Goal: Task Accomplishment & Management: Manage account settings

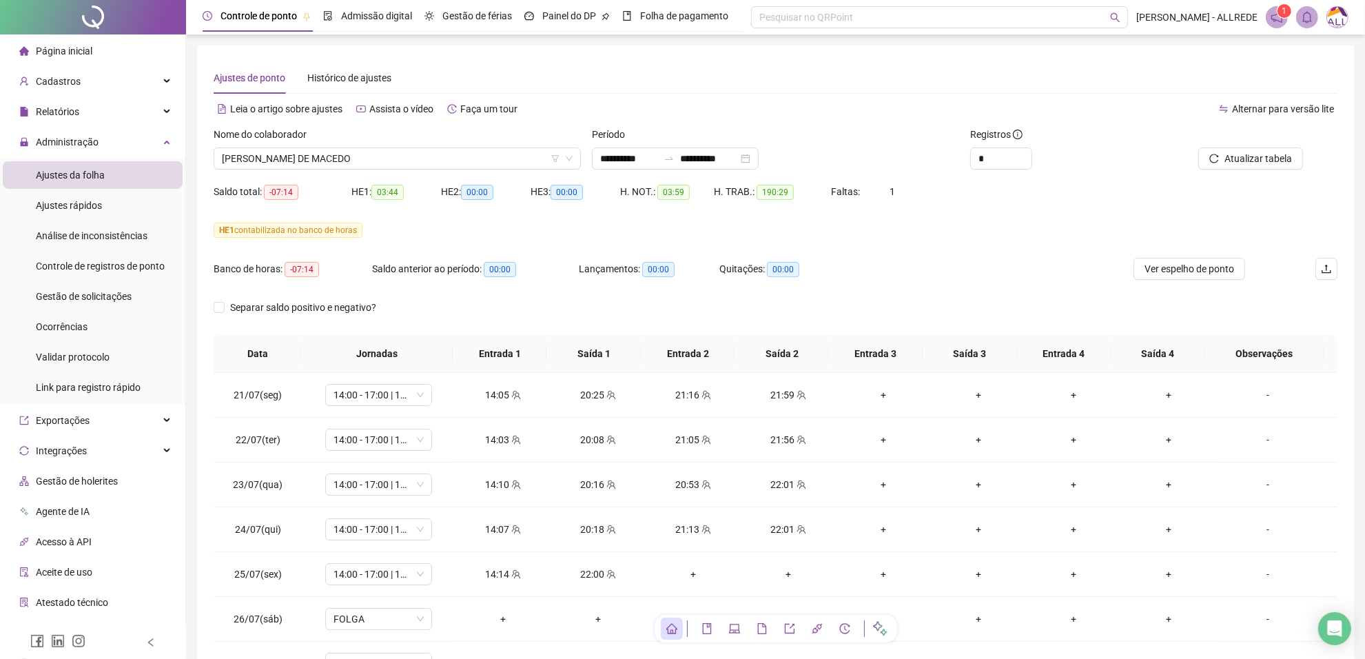
scroll to position [710, 0]
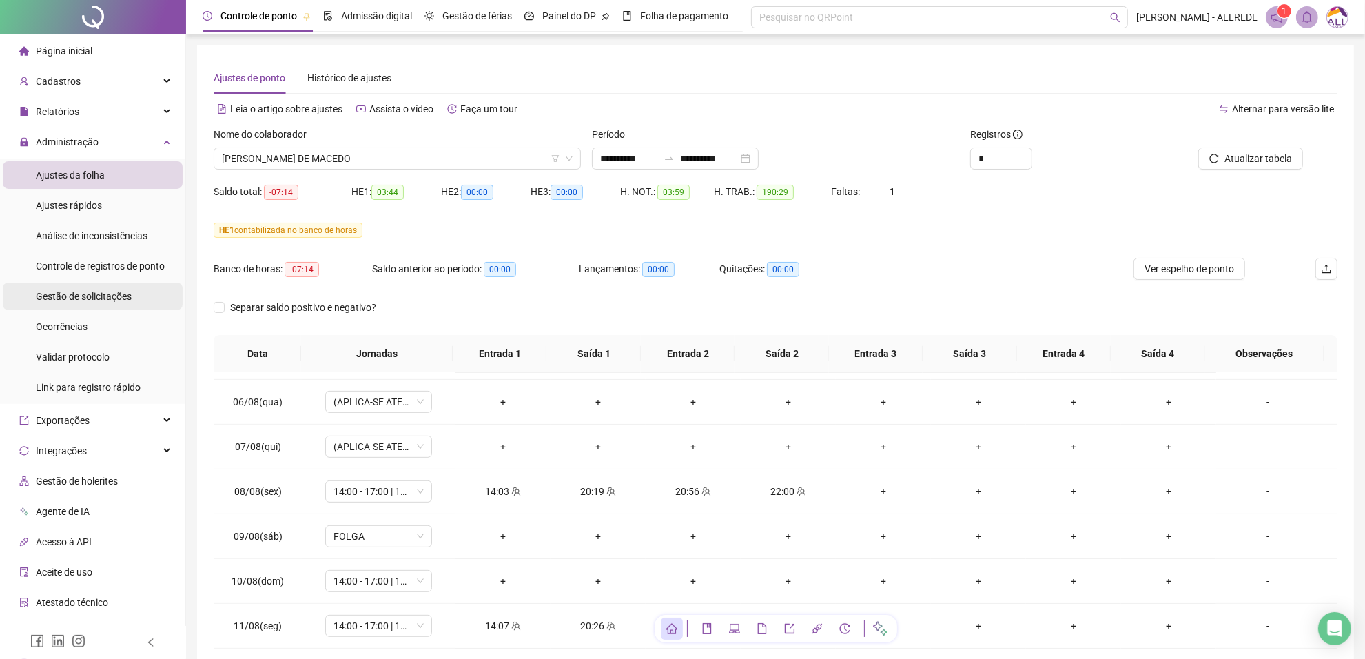
click at [97, 298] on span "Gestão de solicitações" at bounding box center [84, 296] width 96 height 11
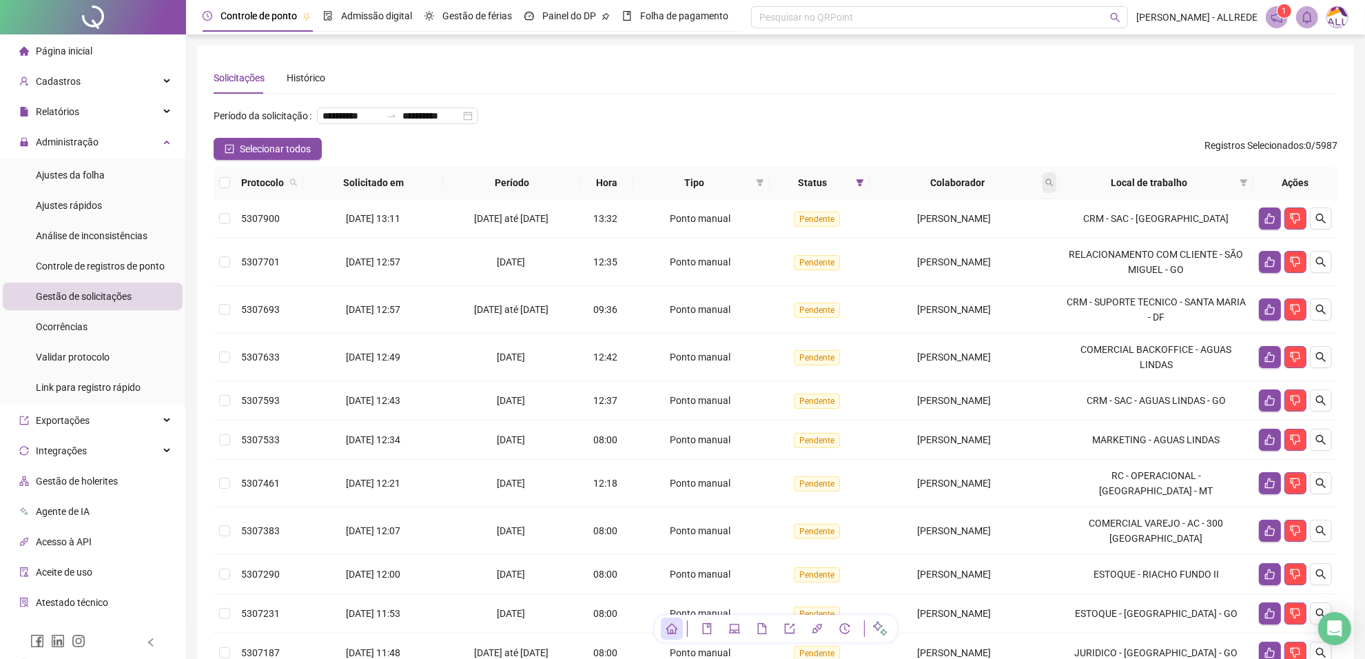
click at [1056, 193] on span at bounding box center [1050, 182] width 14 height 21
click at [996, 226] on input "text" at bounding box center [994, 234] width 130 height 22
type input "******"
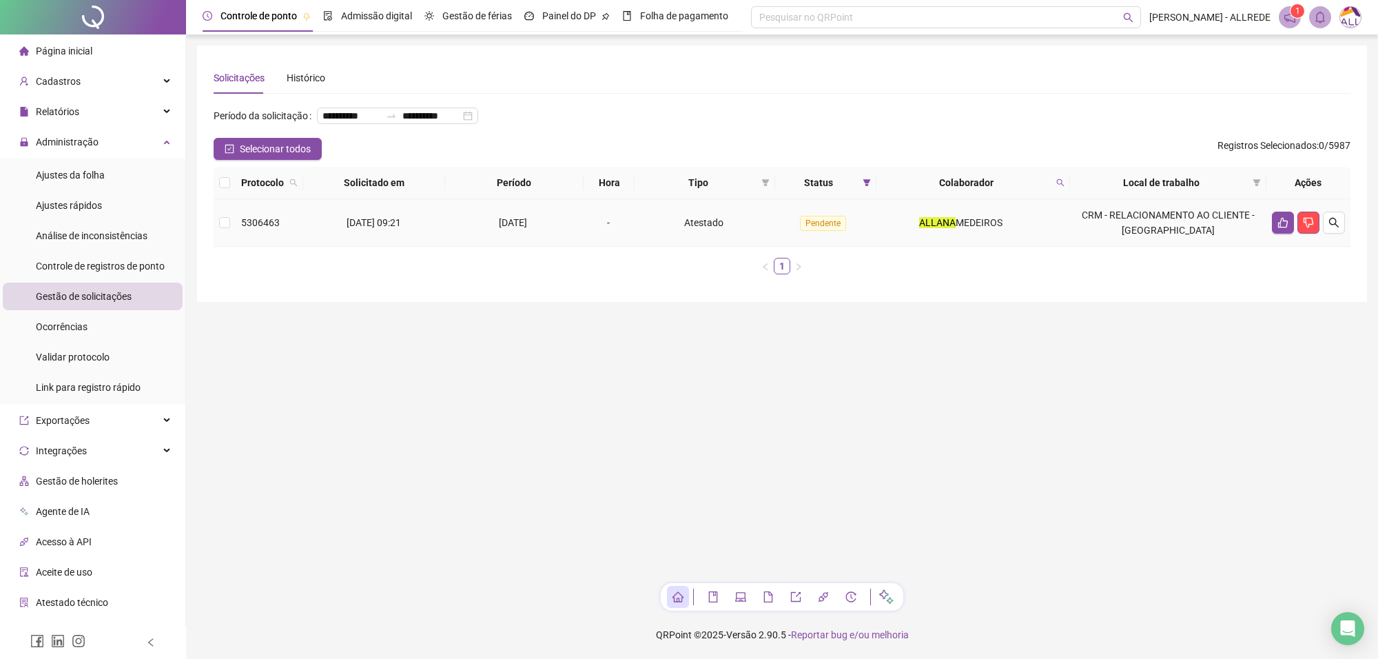
click at [984, 247] on td "[PERSON_NAME]" at bounding box center [974, 223] width 194 height 48
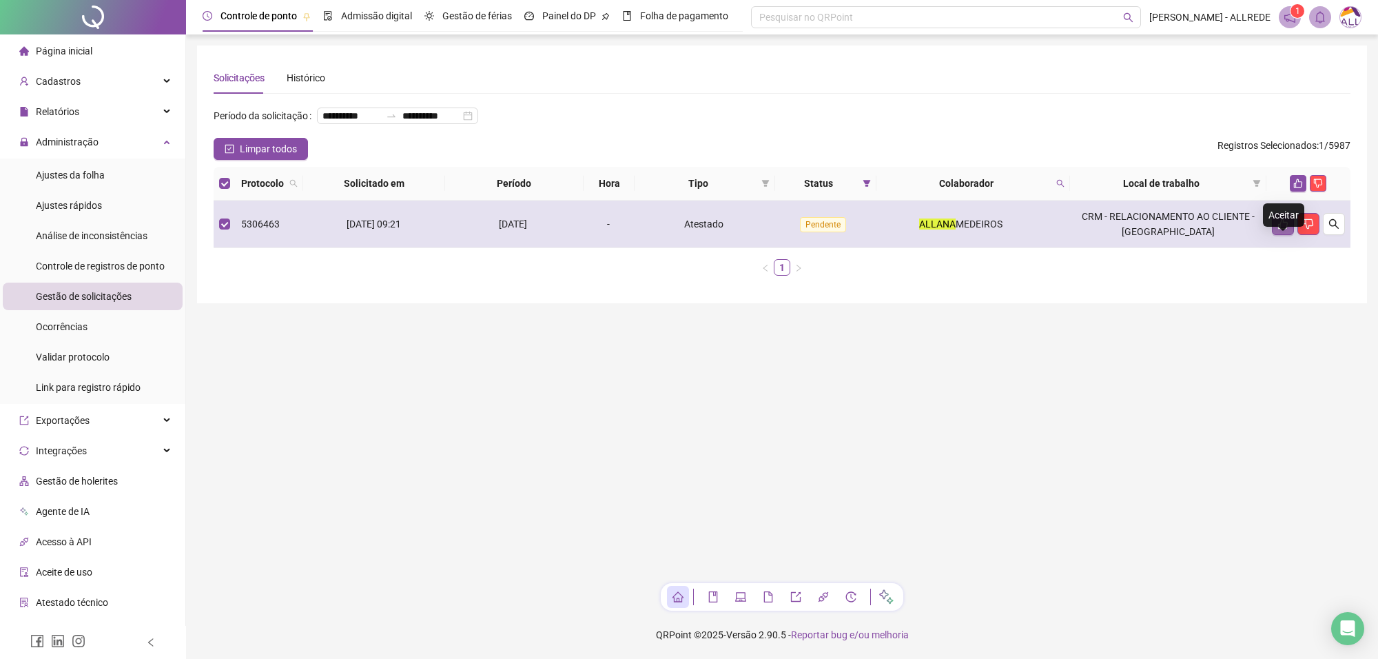
click at [1278, 229] on icon "like" at bounding box center [1283, 223] width 11 height 11
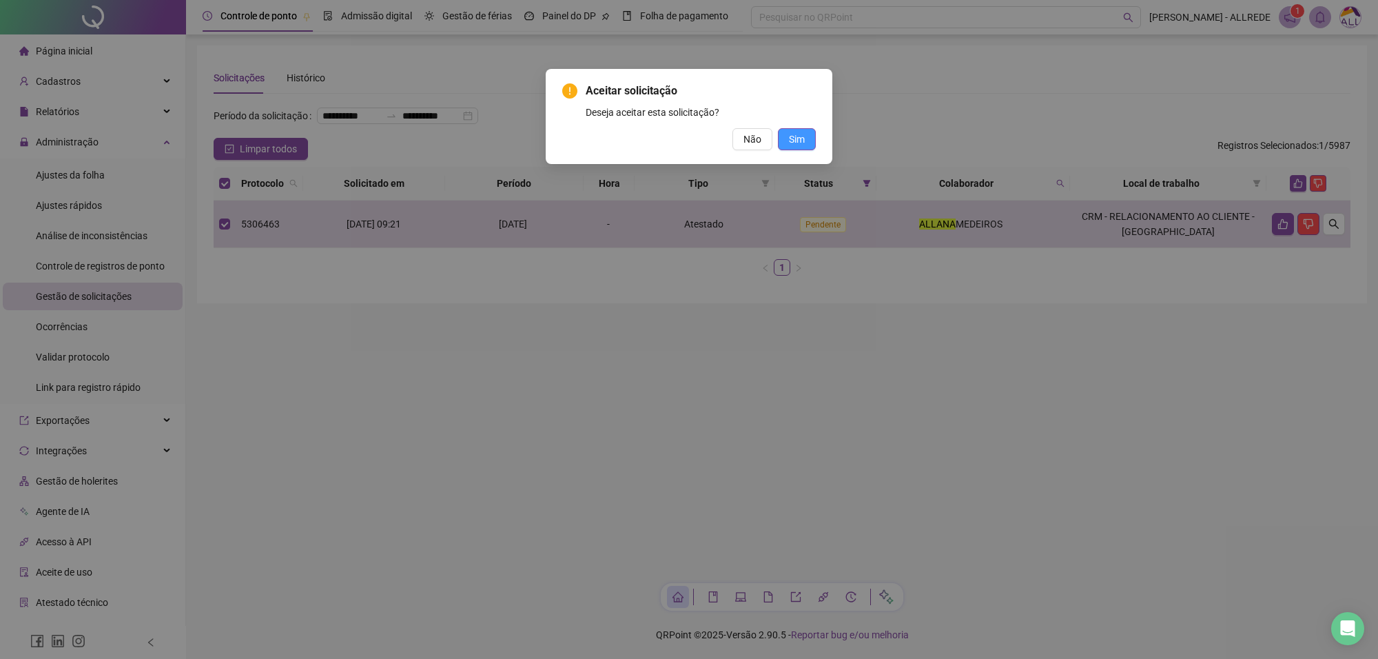
click at [810, 136] on button "Sim" at bounding box center [797, 139] width 38 height 22
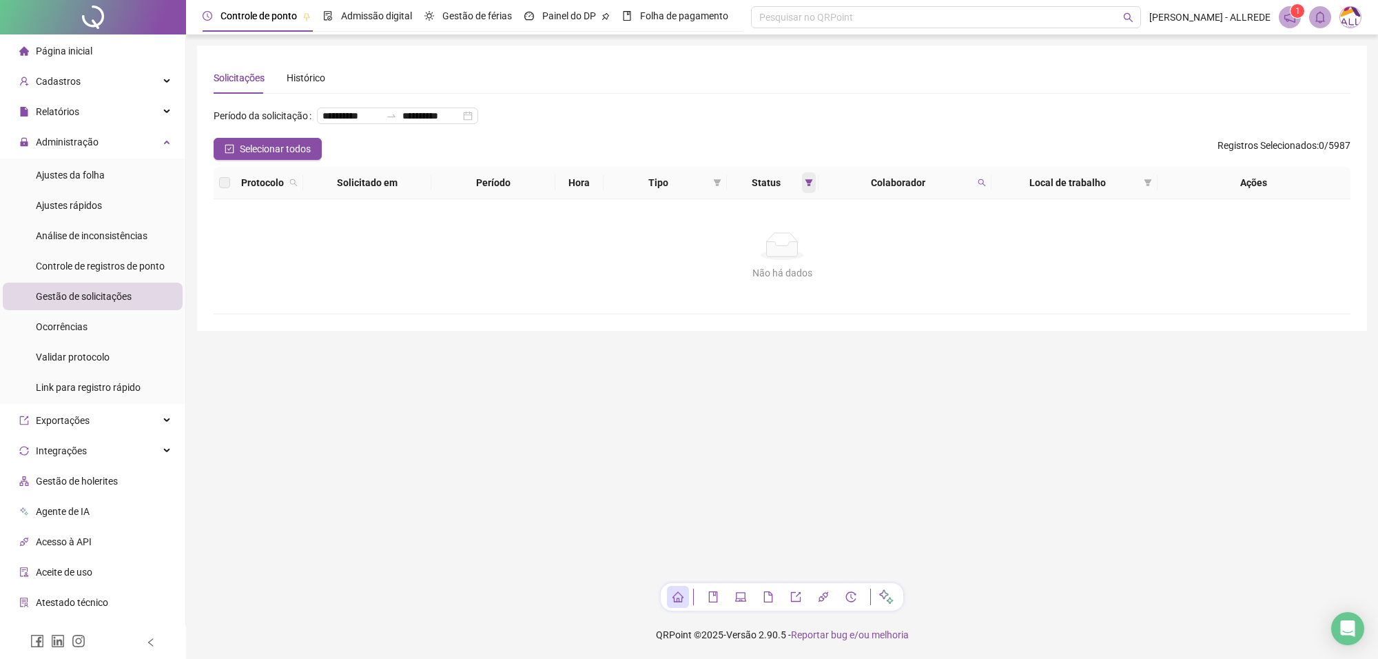
click at [812, 187] on icon "filter" at bounding box center [809, 182] width 8 height 8
click at [985, 193] on span at bounding box center [982, 182] width 14 height 21
click at [959, 259] on span "Limpar" at bounding box center [951, 260] width 30 height 15
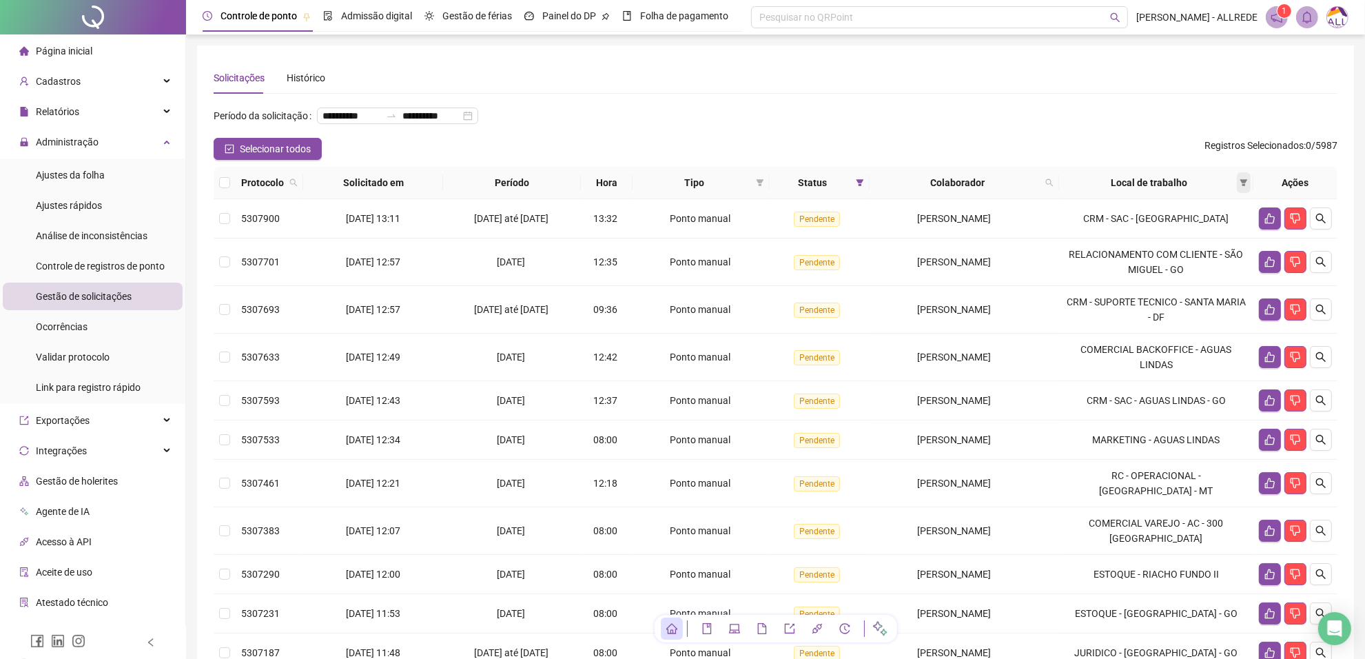
click at [1242, 186] on icon "filter" at bounding box center [1244, 182] width 8 height 7
click at [1247, 187] on icon "filter" at bounding box center [1244, 182] width 8 height 8
click at [1207, 240] on li "CRM - SAC - [GEOGRAPHIC_DATA]" at bounding box center [1073, 232] width 350 height 22
click at [1205, 269] on span "RELACIONAMENTO COM CLIENTE - SÃO MIGUEL - GO" at bounding box center [1073, 275] width 334 height 15
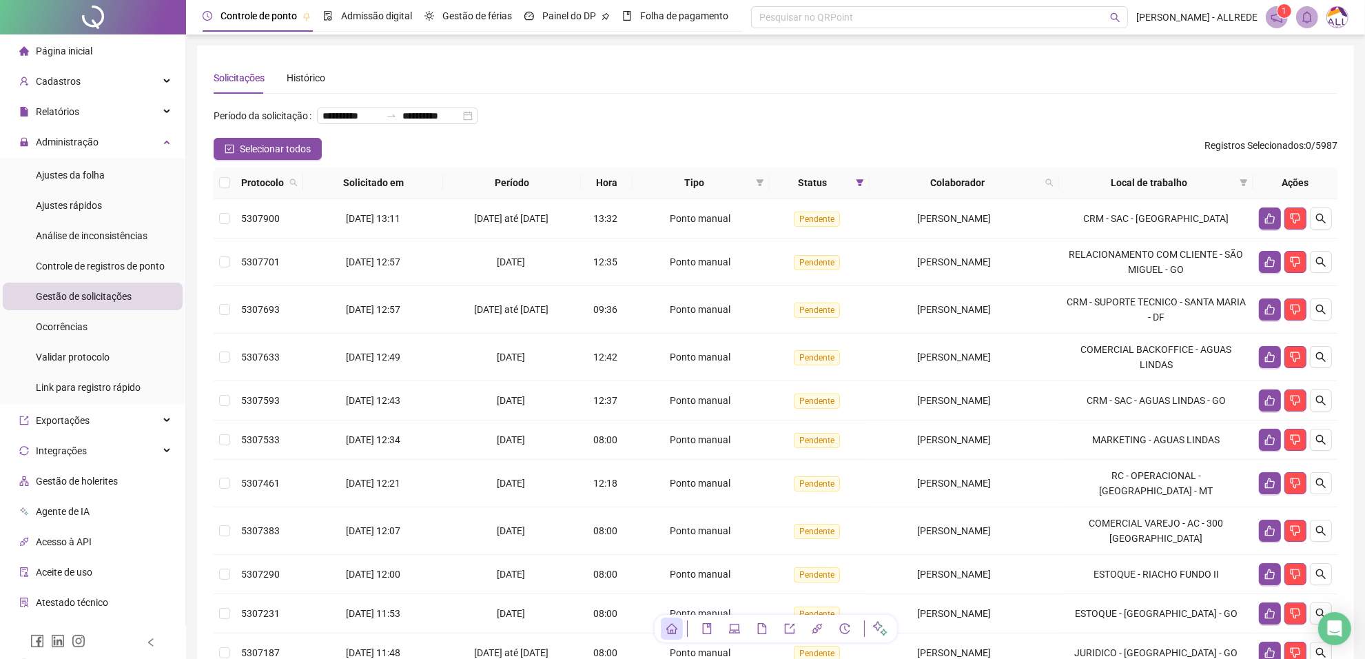
click at [853, 193] on span at bounding box center [860, 182] width 14 height 21
click at [856, 187] on icon "filter" at bounding box center [860, 182] width 8 height 8
click at [872, 121] on div "**********" at bounding box center [776, 121] width 1124 height 33
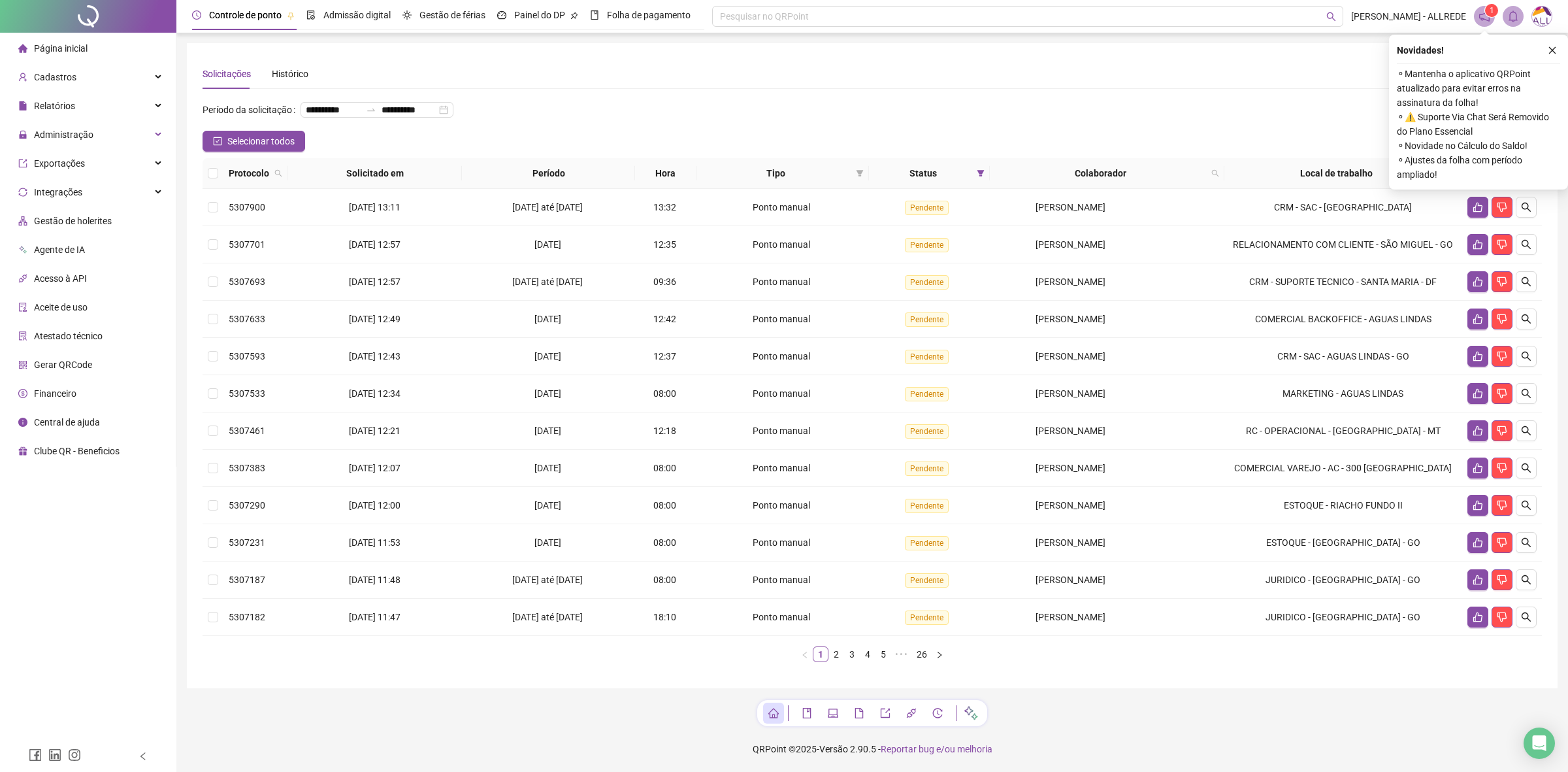
click at [1306, 50] on icon "close" at bounding box center [1552, 50] width 9 height 9
click at [1306, 172] on icon "filter" at bounding box center [1453, 173] width 8 height 7
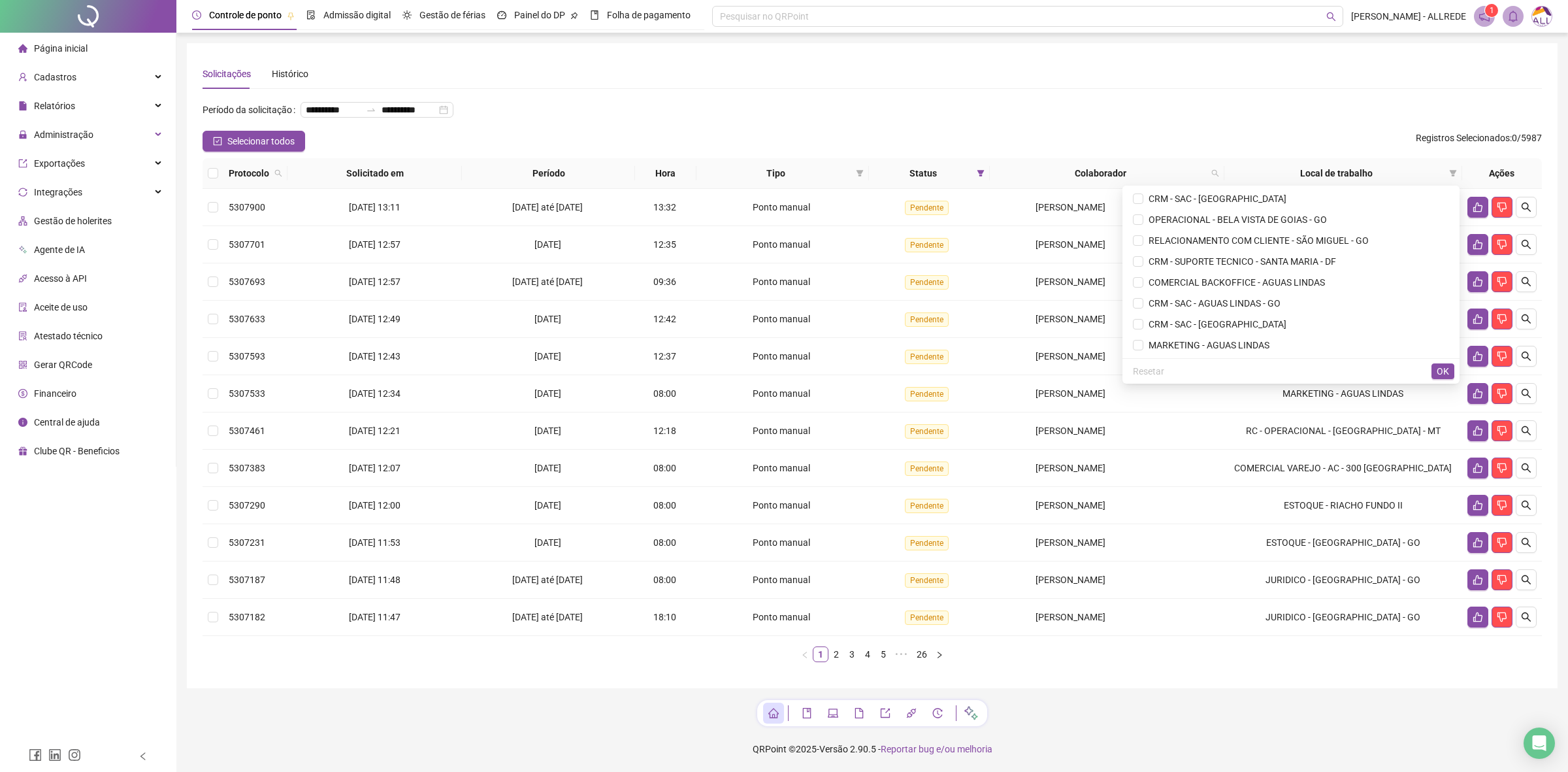
click at [1201, 197] on span "CRM - SAC - [GEOGRAPHIC_DATA]" at bounding box center [1214, 198] width 143 height 10
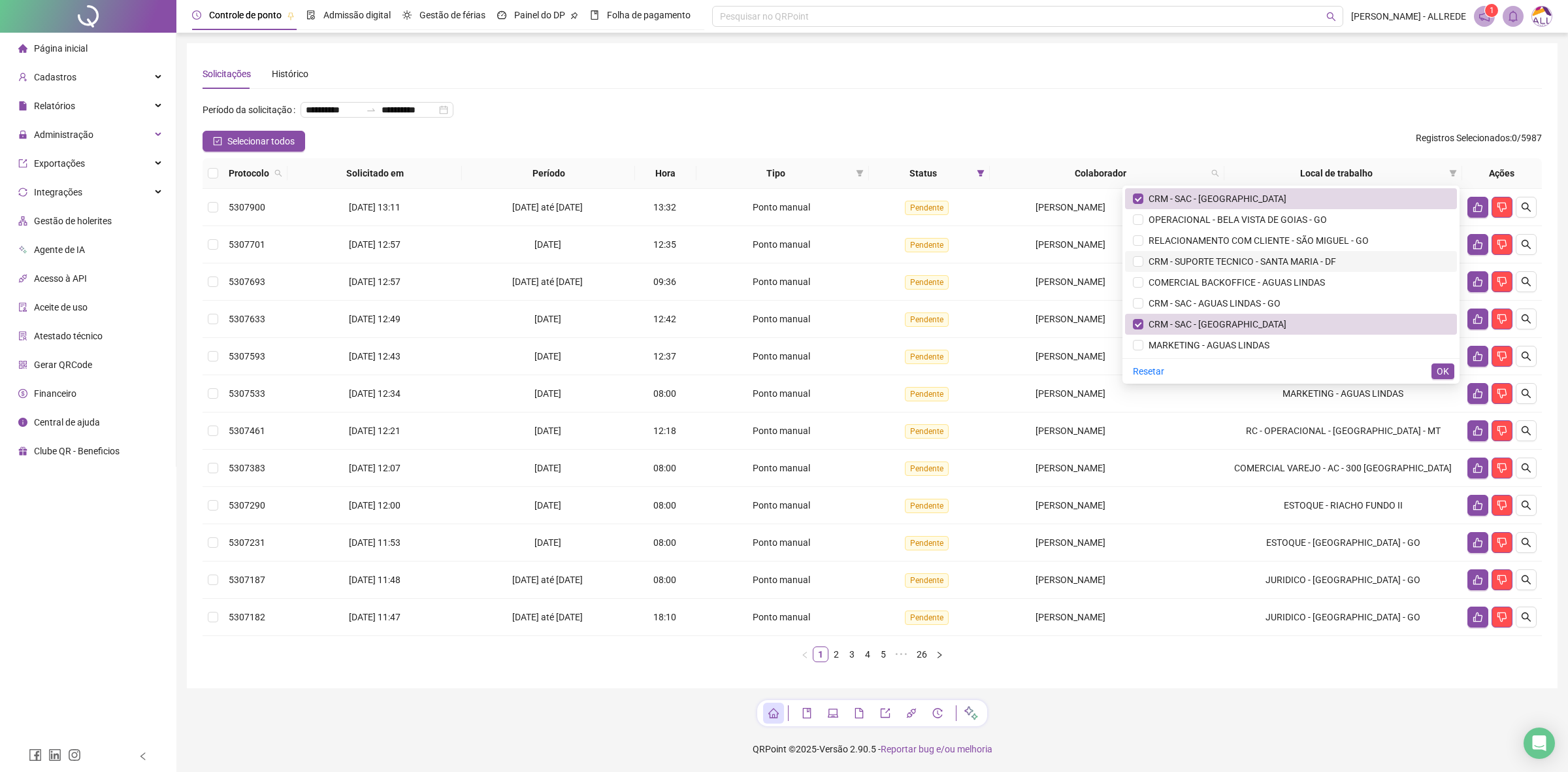
click at [1245, 257] on span "CRM - SUPORTE TECNICO - SANTA MARIA - DF" at bounding box center [1239, 261] width 192 height 10
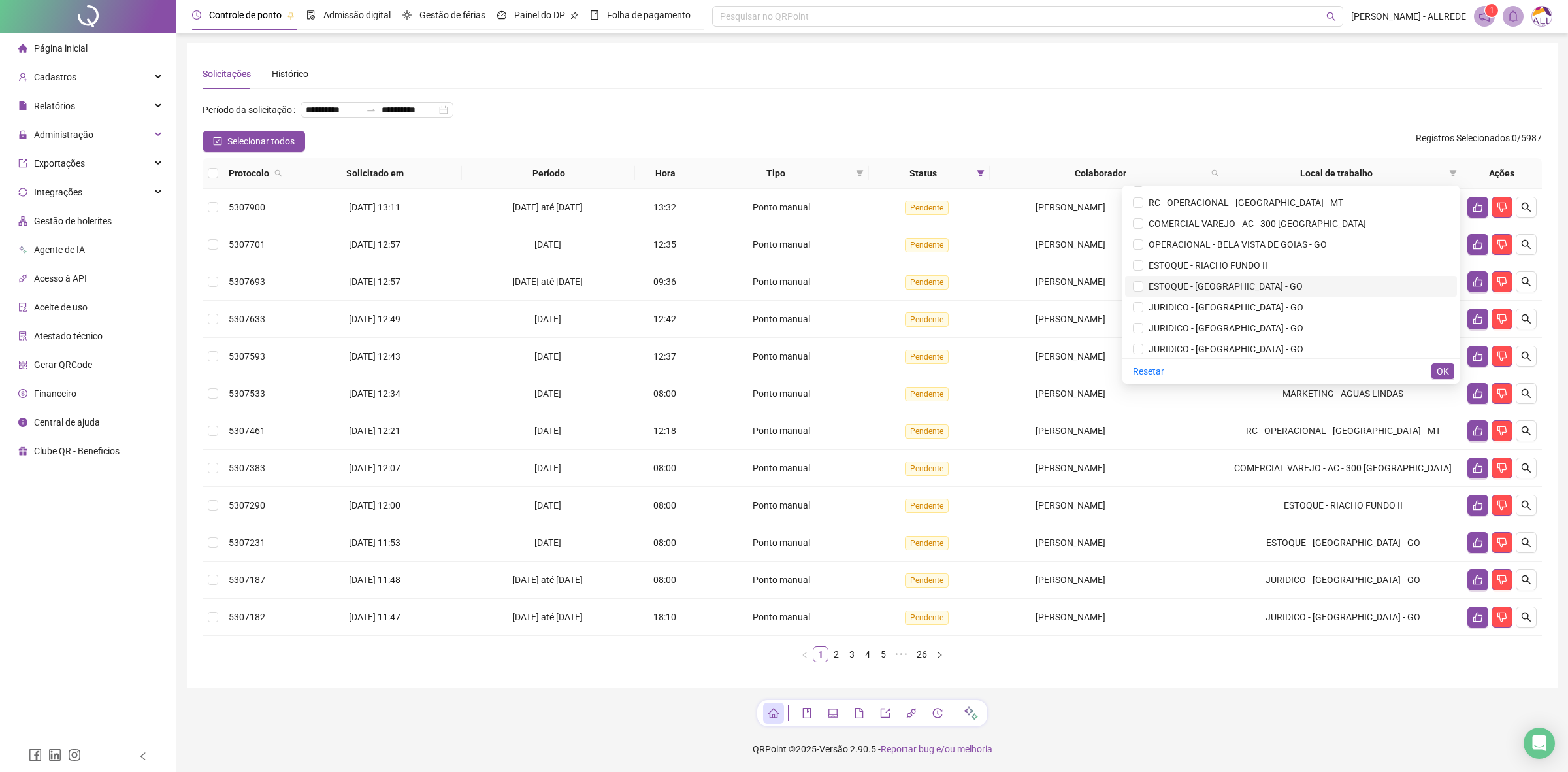
scroll to position [490, 0]
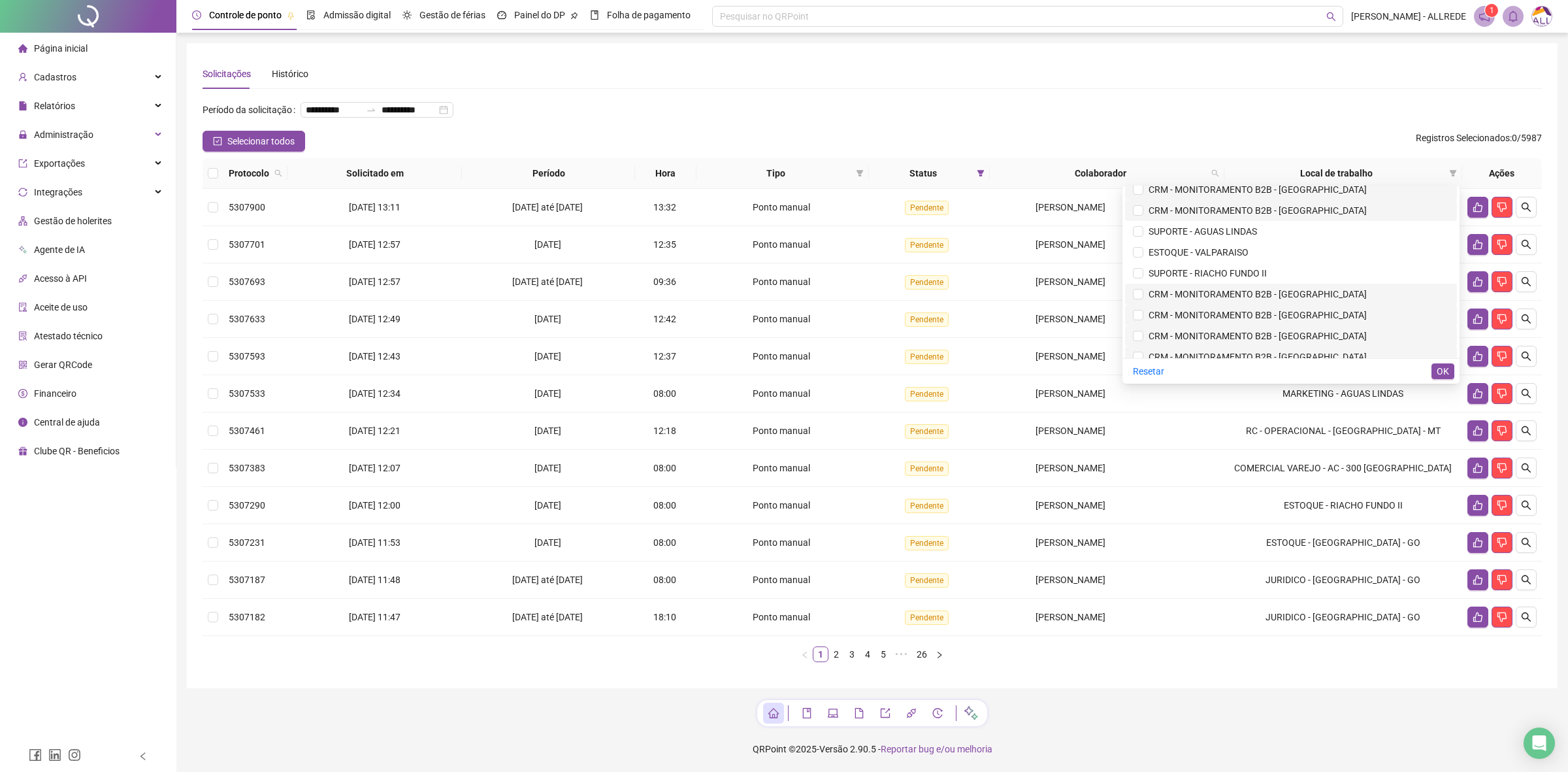
click at [1300, 298] on span "CRM - MONITORAMENTO B2B - [GEOGRAPHIC_DATA]" at bounding box center [1255, 294] width 224 height 10
click at [1298, 318] on span "CRM - MONITORAMENTO B2B - [GEOGRAPHIC_DATA]" at bounding box center [1255, 315] width 224 height 10
click at [1298, 335] on span "CRM - MONITORAMENTO B2B - [GEOGRAPHIC_DATA]" at bounding box center [1255, 336] width 224 height 10
click at [1299, 353] on span "CRM - MONITORAMENTO B2B - [GEOGRAPHIC_DATA]" at bounding box center [1255, 357] width 224 height 10
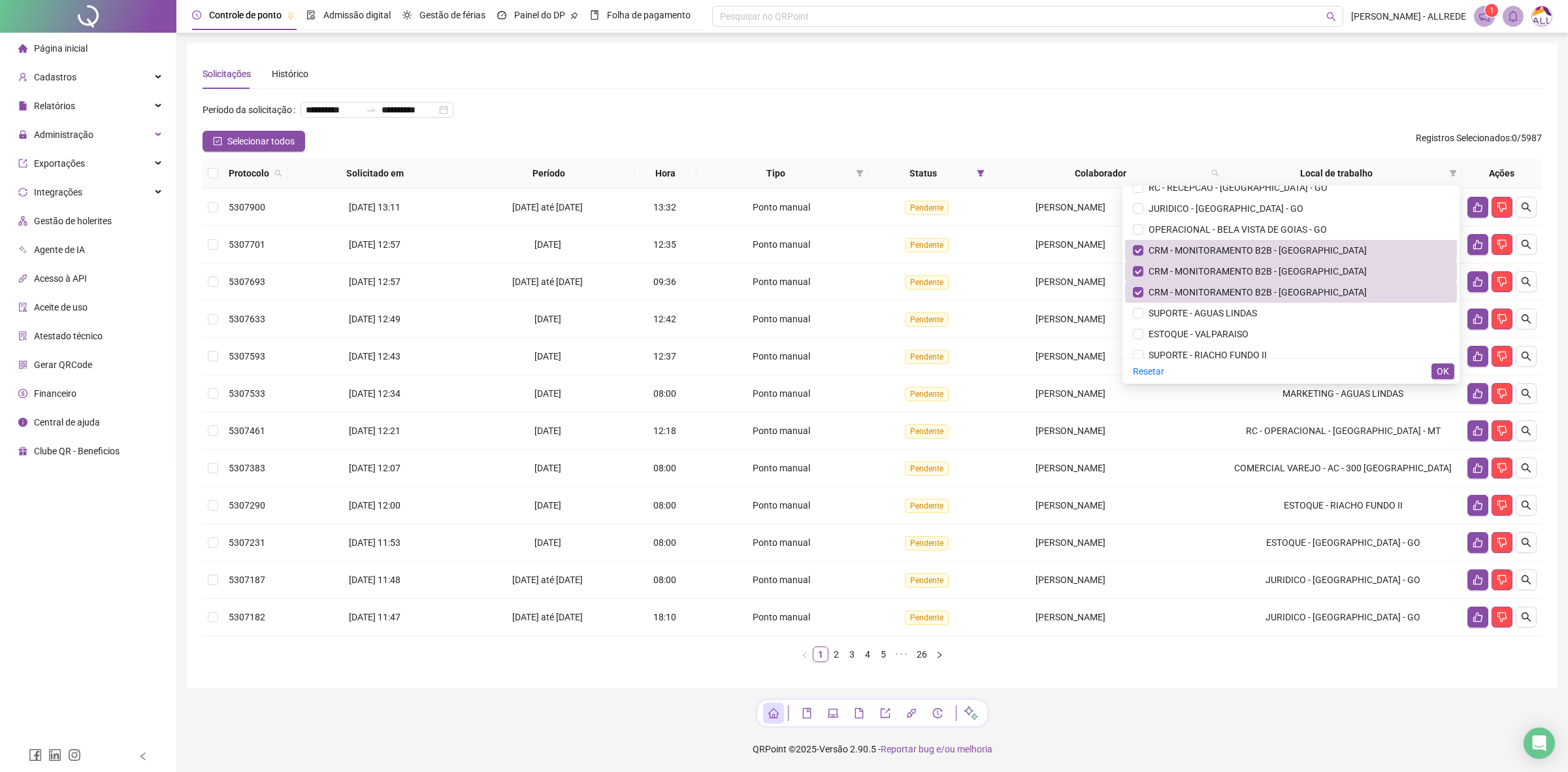
scroll to position [245, 0]
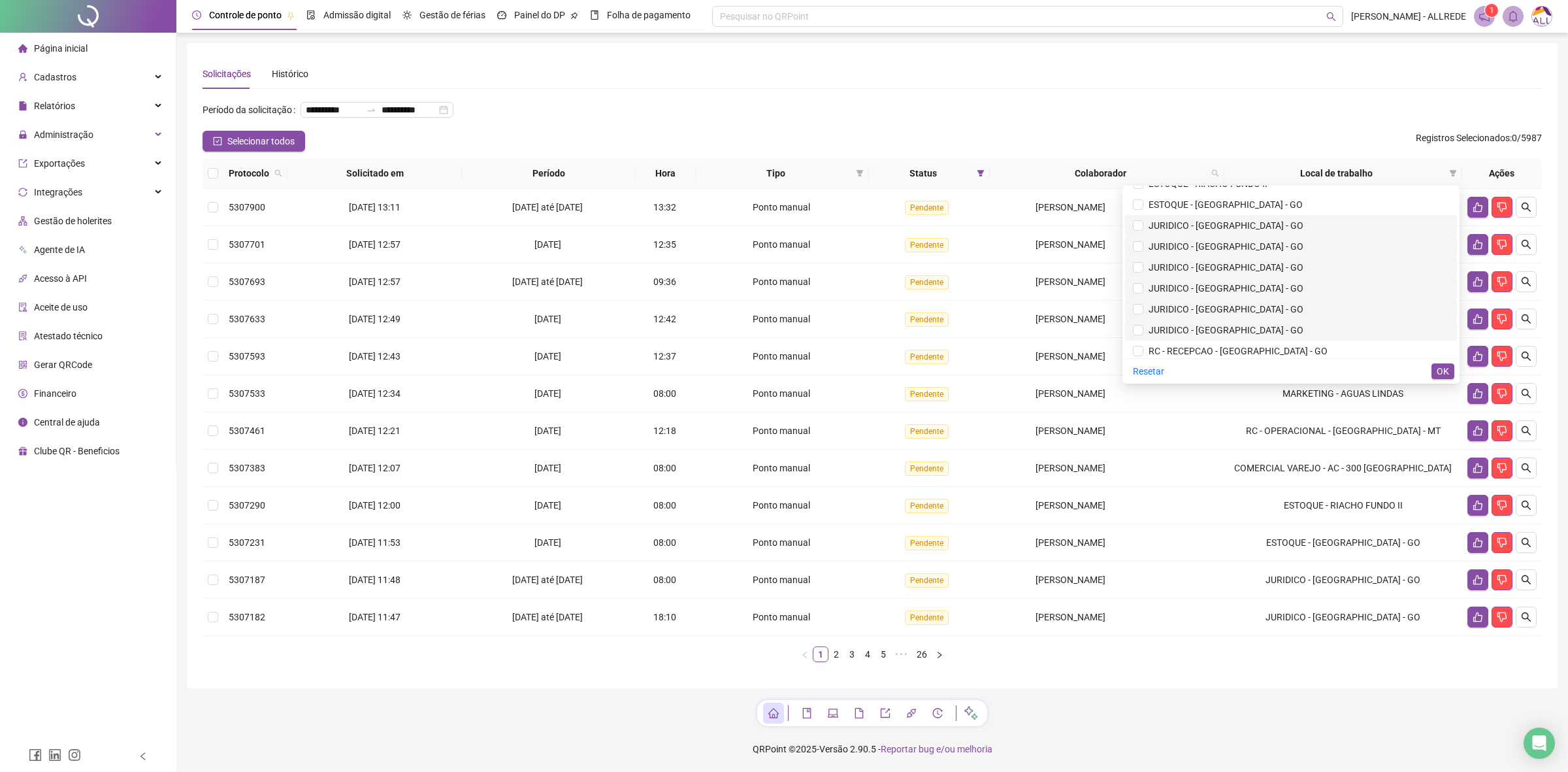
click at [1159, 370] on span "Resetar" at bounding box center [1148, 371] width 31 height 14
drag, startPoint x: 1270, startPoint y: 113, endPoint x: 490, endPoint y: 1, distance: 788.0
click at [1270, 112] on div "**********" at bounding box center [872, 115] width 1340 height 31
click at [1306, 172] on icon "filter" at bounding box center [1453, 173] width 8 height 7
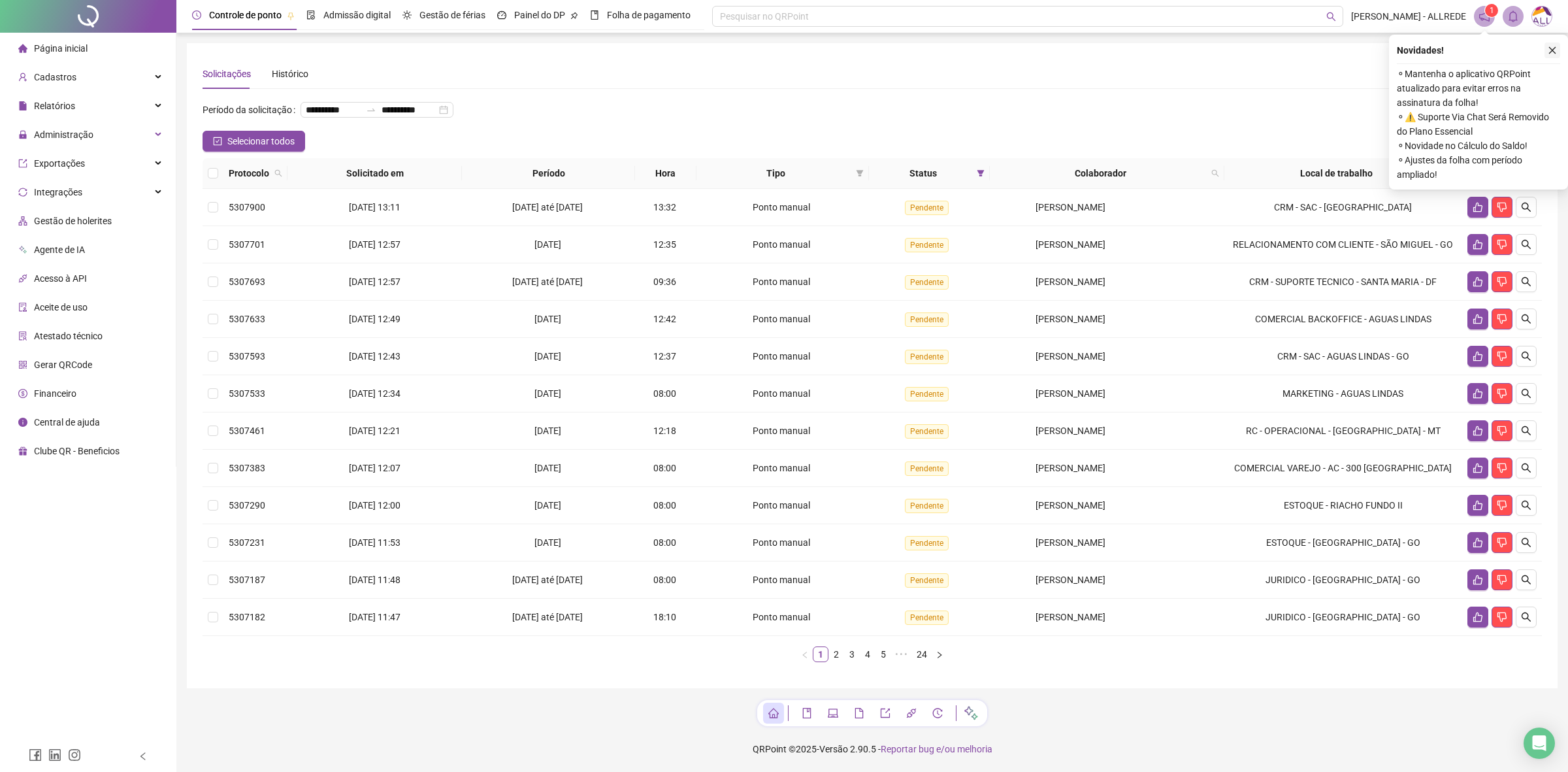
click at [1556, 46] on icon "close" at bounding box center [1552, 50] width 9 height 9
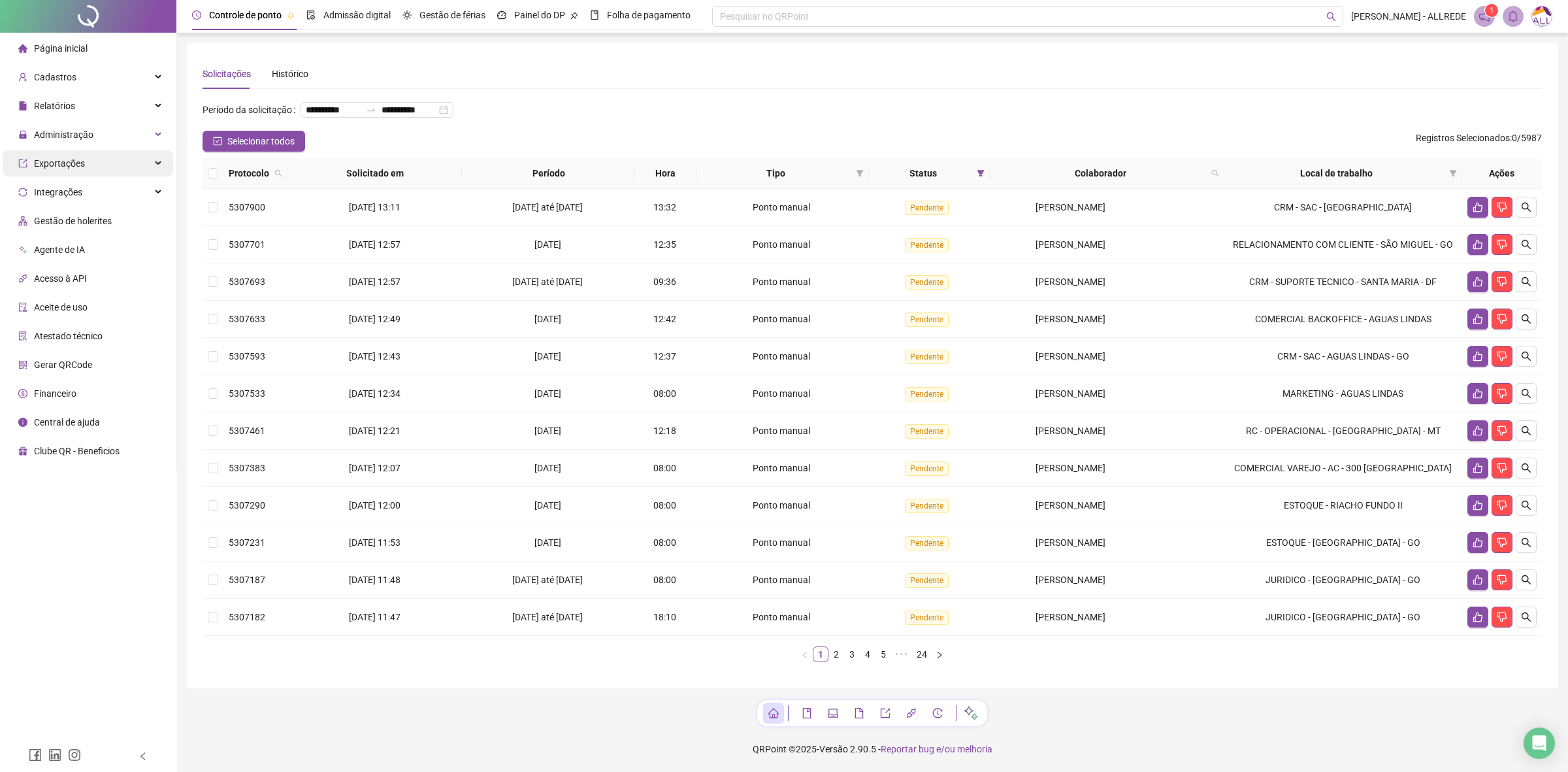
click at [139, 158] on div "Exportações" at bounding box center [88, 163] width 171 height 27
click at [141, 158] on div "Exportações" at bounding box center [88, 163] width 171 height 27
click at [155, 138] on div "Administração" at bounding box center [88, 135] width 171 height 27
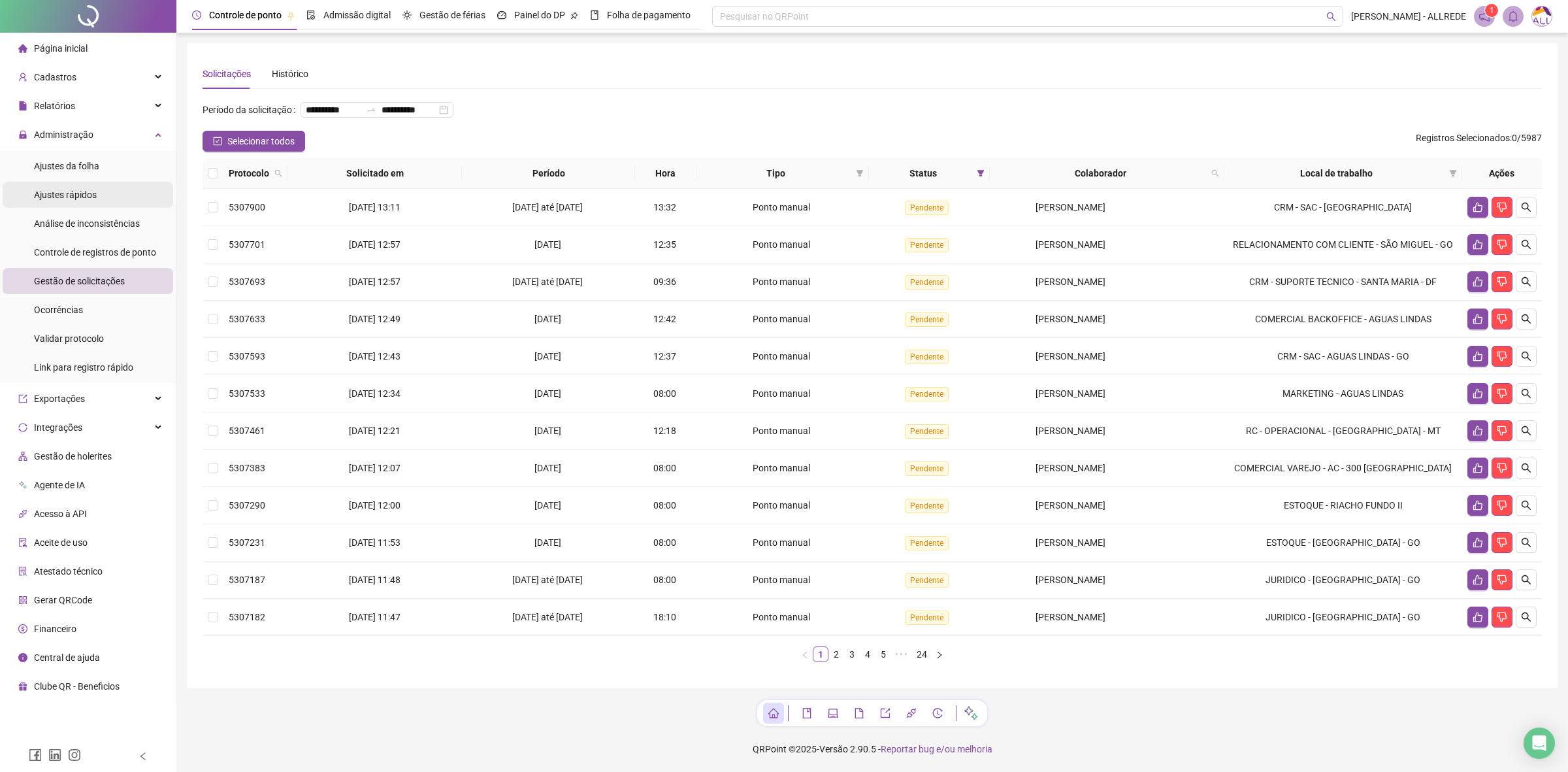
click at [77, 193] on span "Ajustes rápidos" at bounding box center [65, 194] width 63 height 10
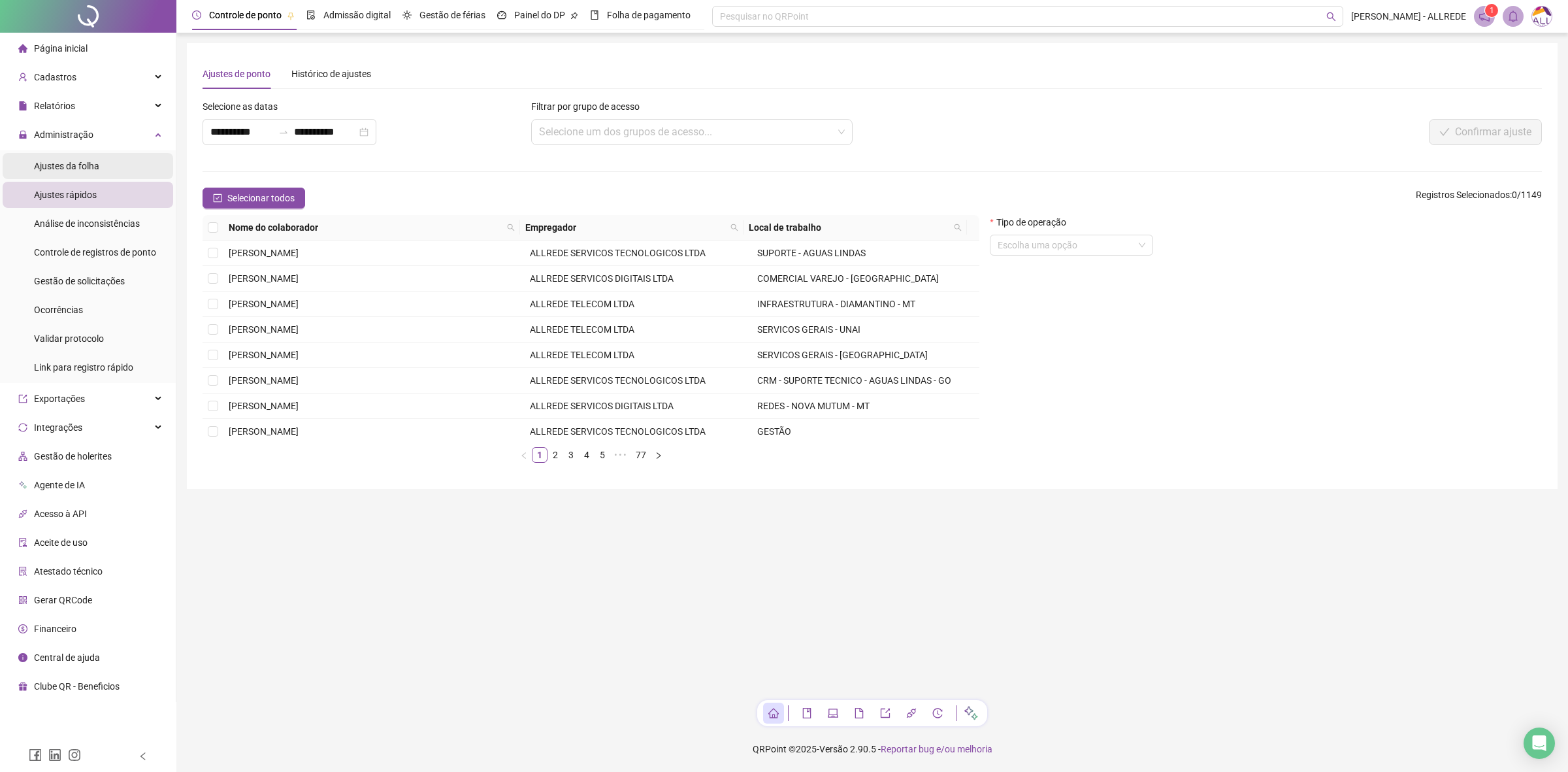
click at [81, 169] on span "Ajustes da folha" at bounding box center [66, 166] width 65 height 10
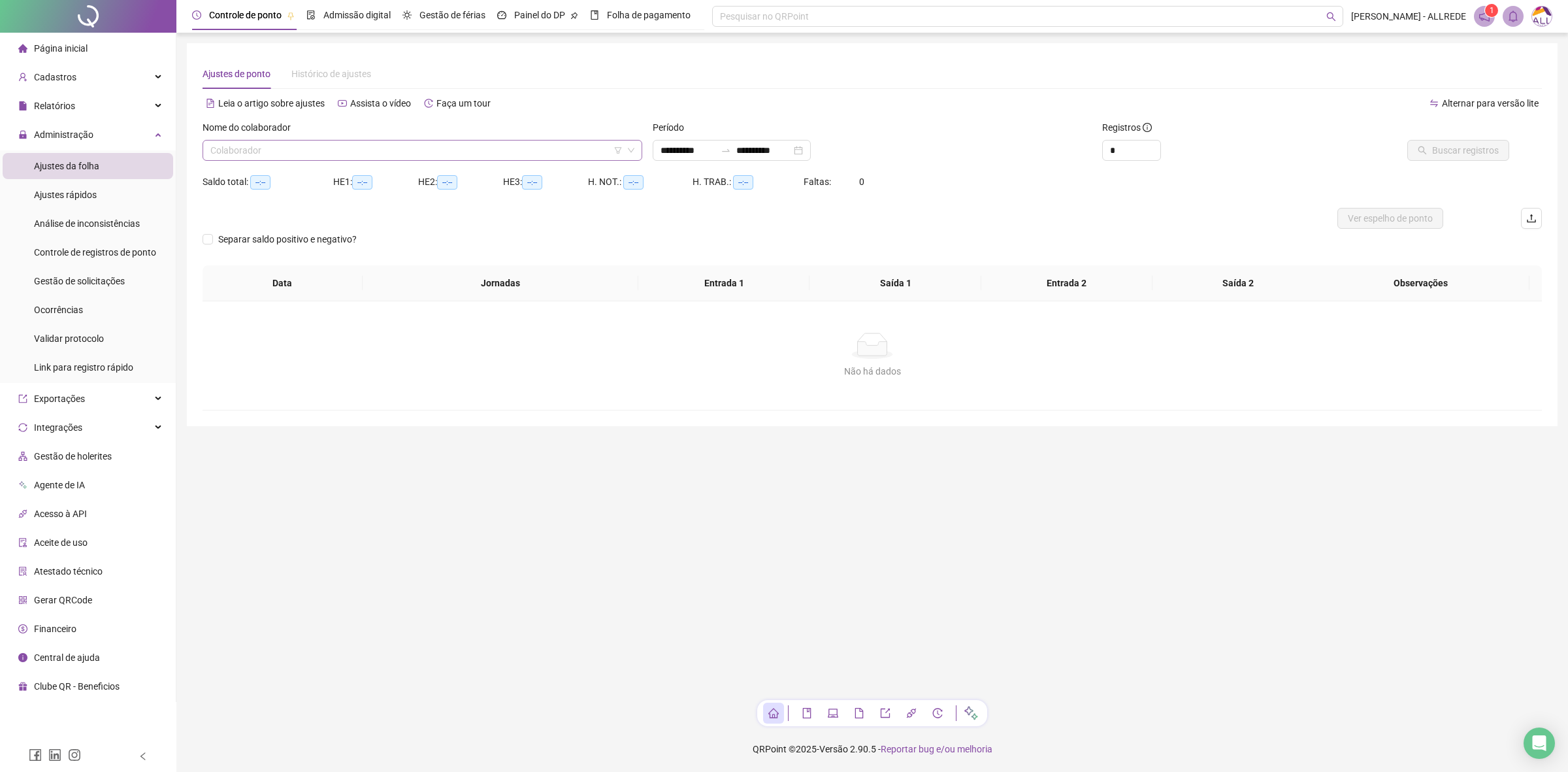
type input "**********"
click at [508, 144] on input "search" at bounding box center [416, 150] width 412 height 20
type input "******"
click at [541, 174] on div "ALLANA MEDEIROS" at bounding box center [423, 175] width 419 height 14
click at [1434, 149] on button "Buscar registros" at bounding box center [1457, 150] width 101 height 21
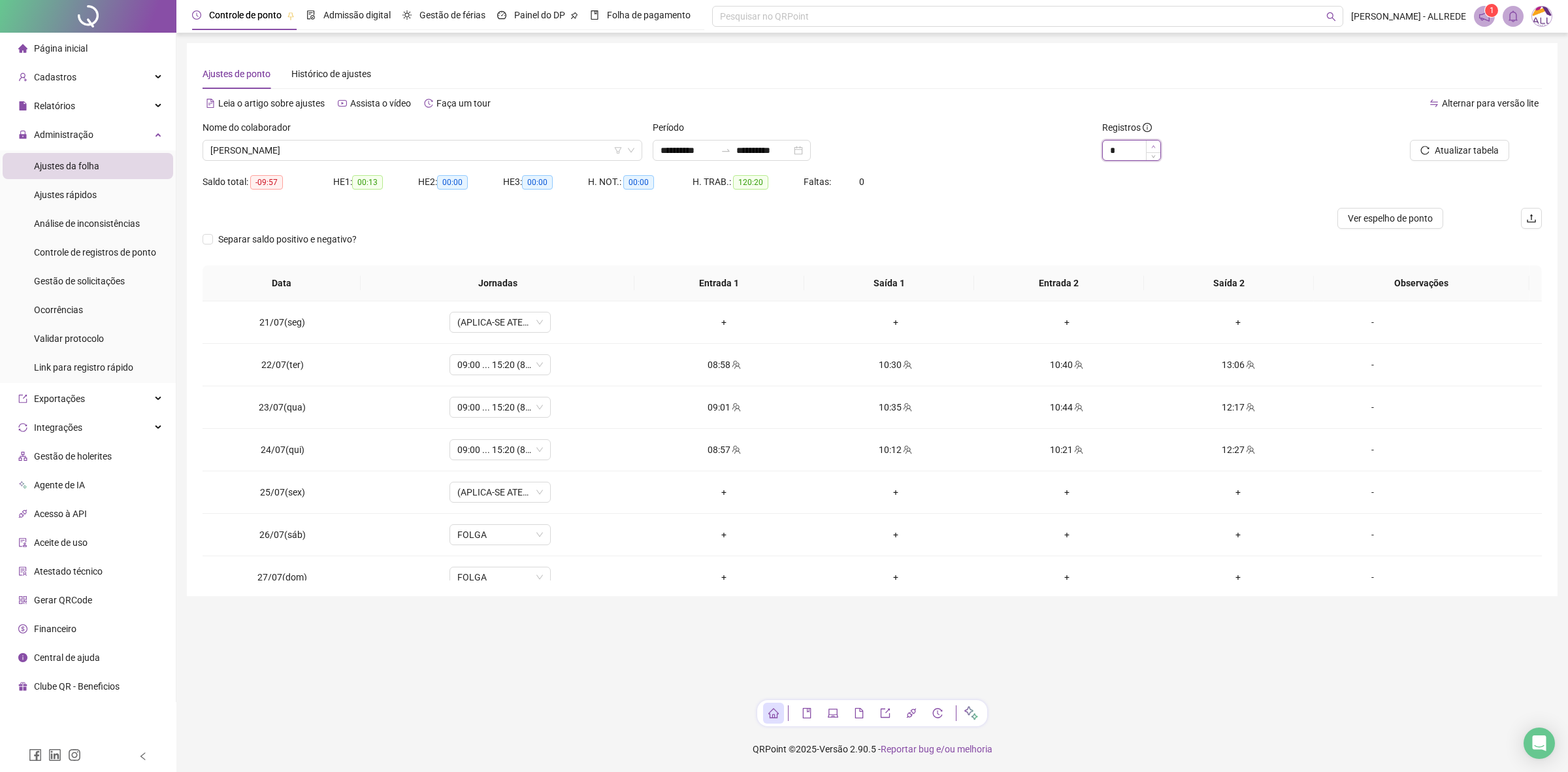
click at [1153, 145] on icon "up" at bounding box center [1153, 146] width 5 height 5
type input "*"
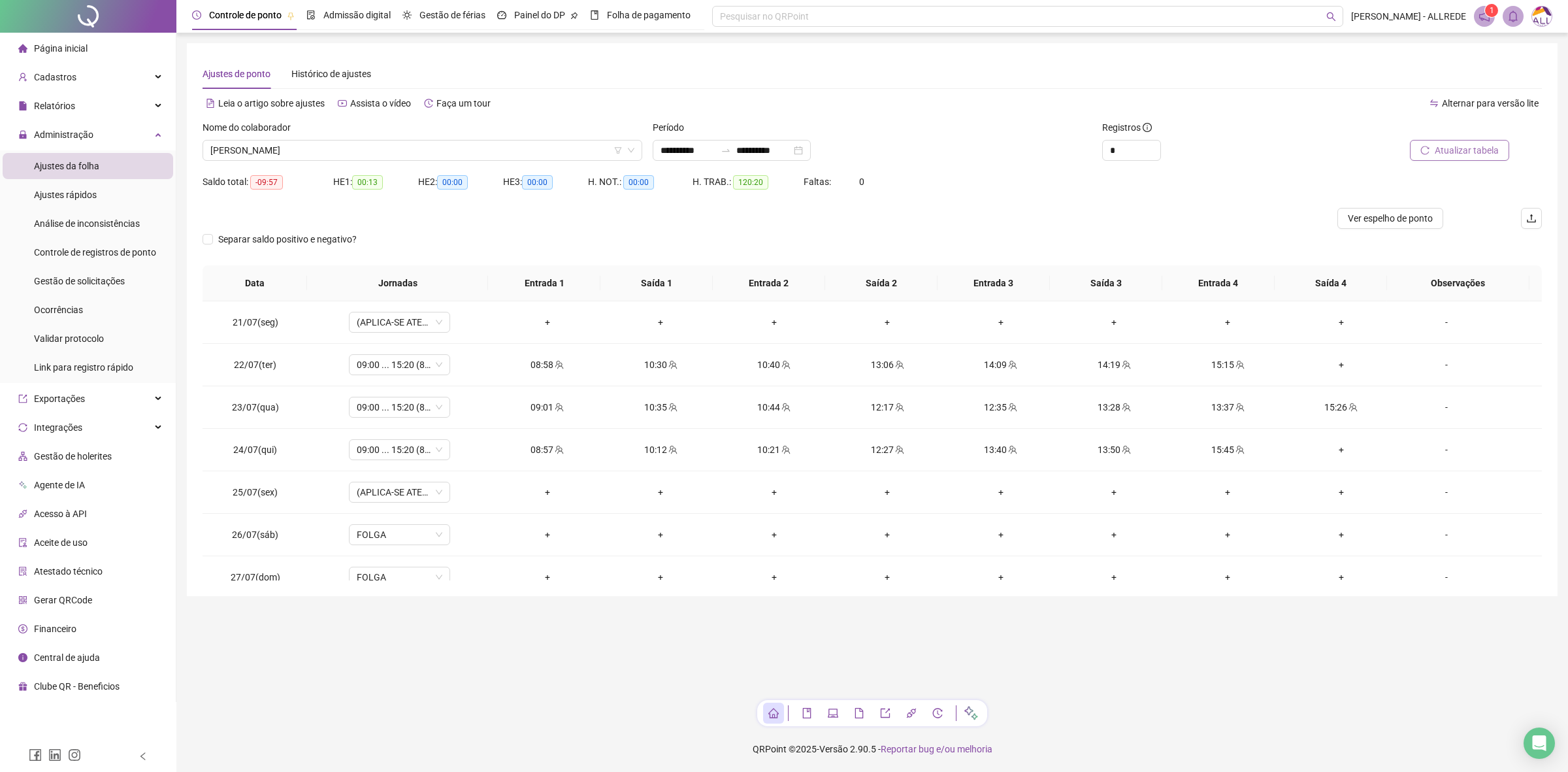
click at [1446, 151] on span "Atualizar tabela" at bounding box center [1467, 150] width 64 height 14
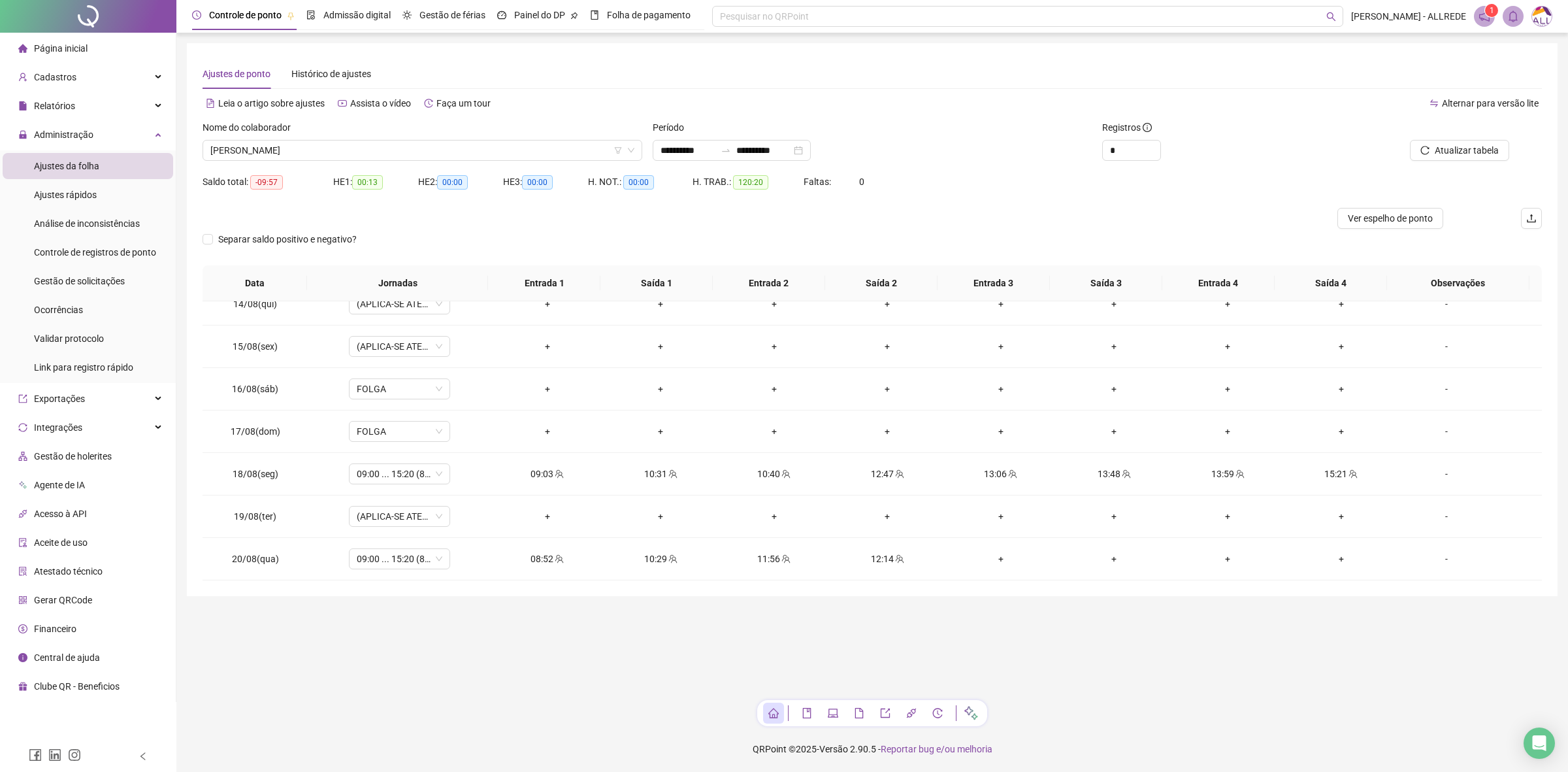
scroll to position [1042, 0]
drag, startPoint x: 1373, startPoint y: 223, endPoint x: 1255, endPoint y: 334, distance: 162.0
click at [1373, 221] on span "Ver espelho de ponto" at bounding box center [1391, 218] width 85 height 14
click at [100, 283] on span "Gestão de solicitações" at bounding box center [80, 281] width 91 height 10
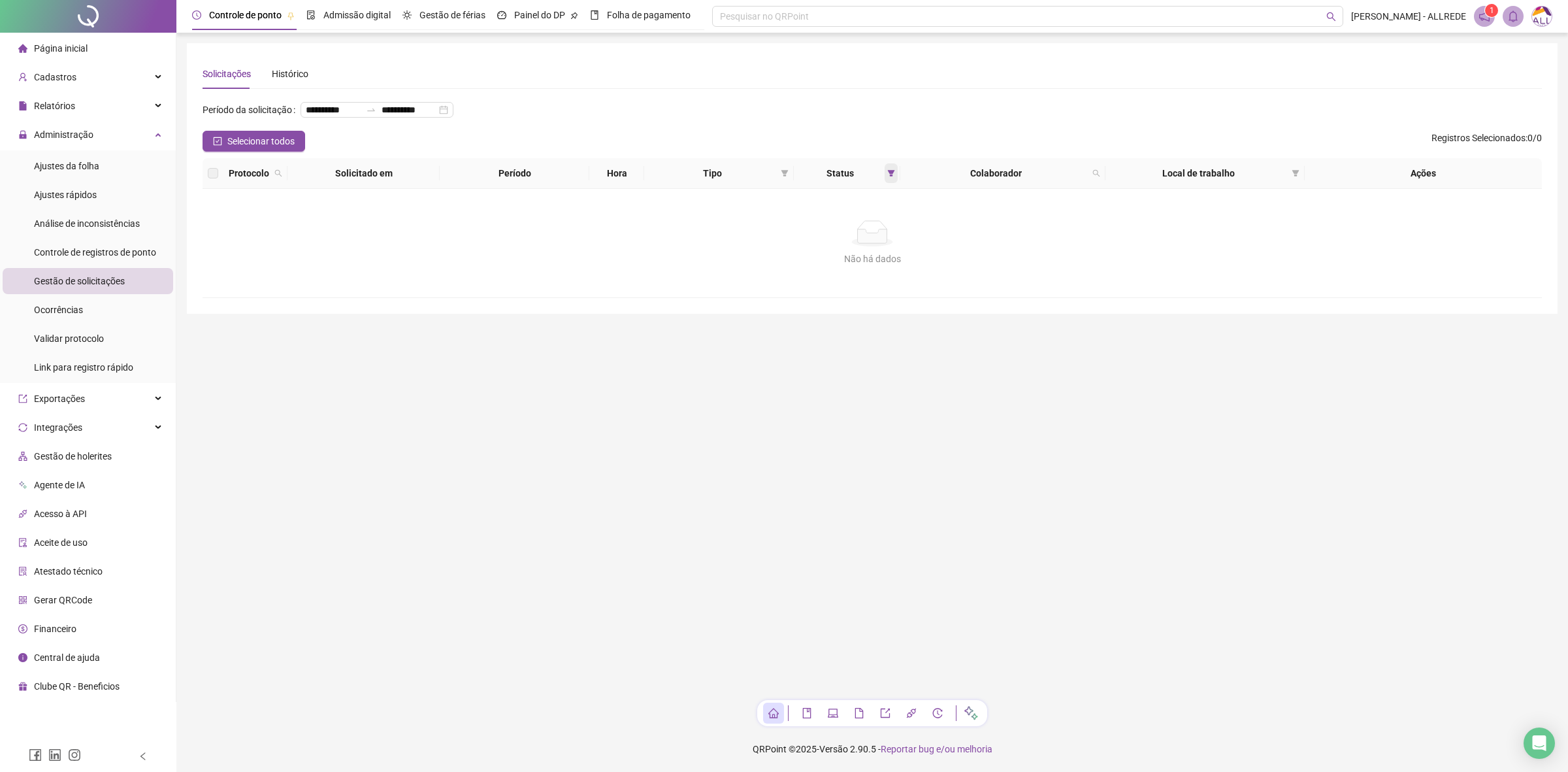
click at [888, 172] on icon "filter" at bounding box center [891, 173] width 8 height 7
click at [879, 278] on div "Resetar OK" at bounding box center [853, 267] width 87 height 26
click at [882, 268] on span "OK" at bounding box center [880, 268] width 12 height 14
click at [1298, 175] on icon "filter" at bounding box center [1295, 173] width 8 height 8
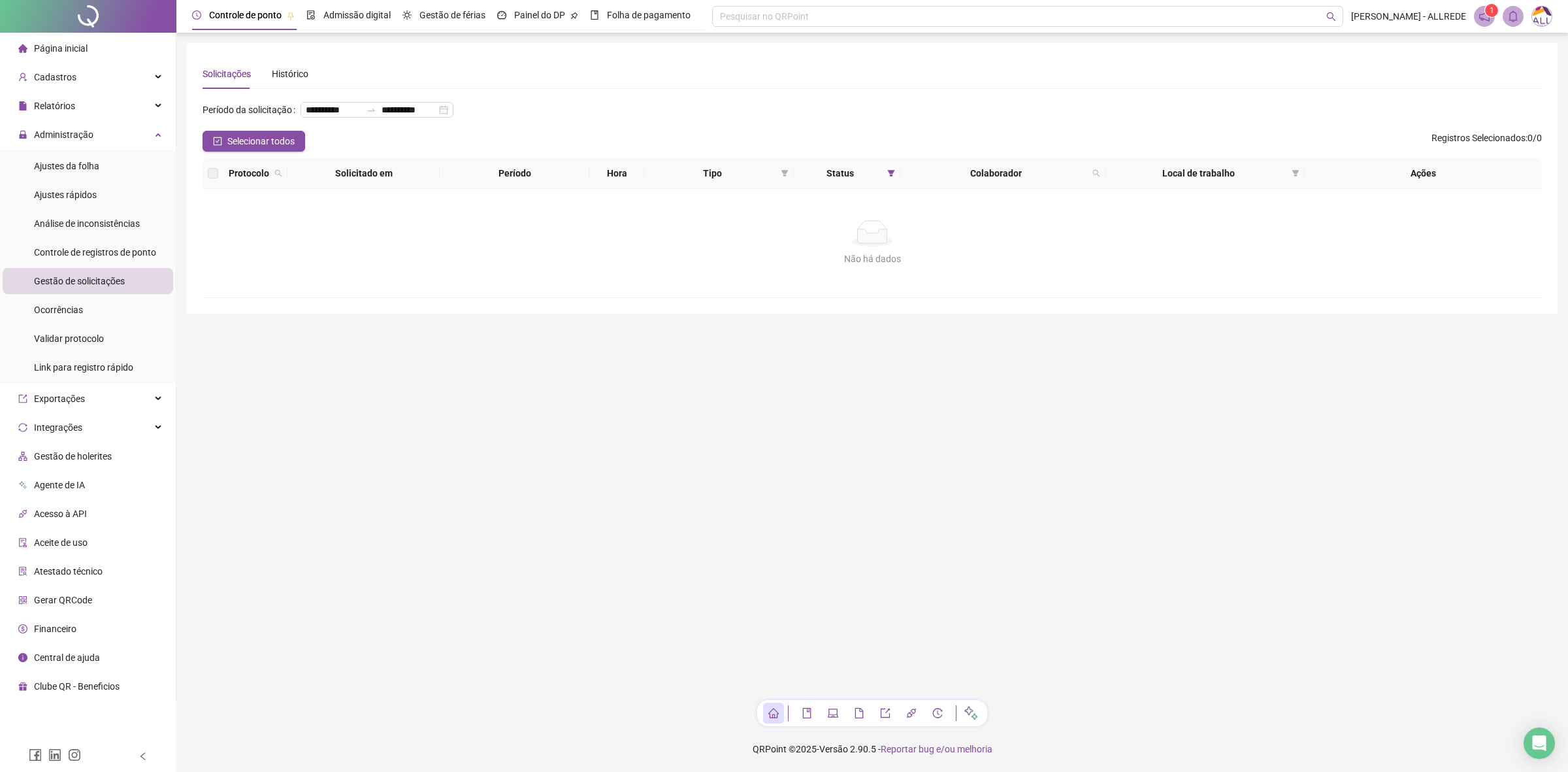
click at [596, 124] on div "**********" at bounding box center [872, 115] width 1340 height 31
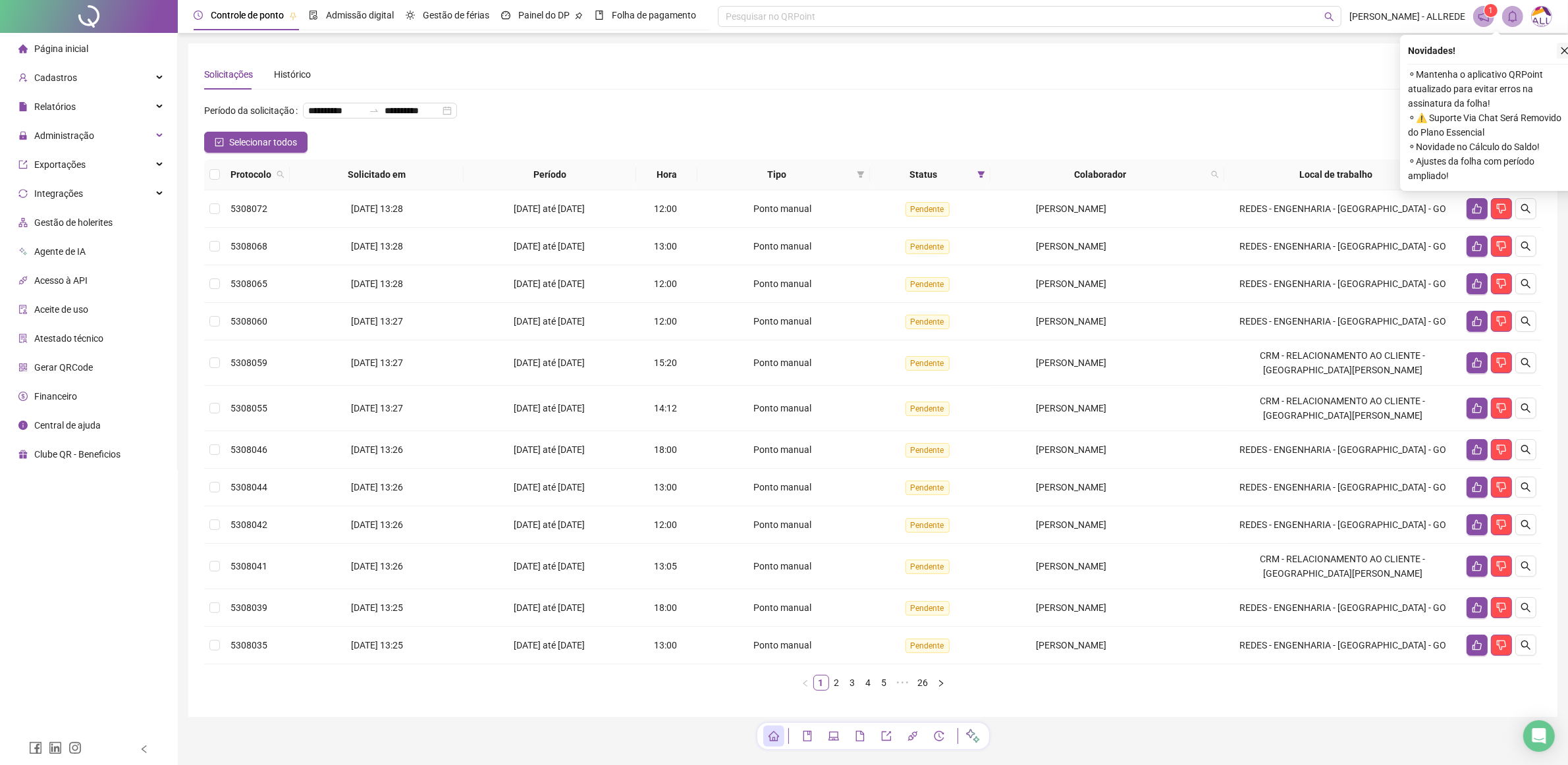
click at [1564, 51] on icon "close" at bounding box center [1565, 52] width 8 height 8
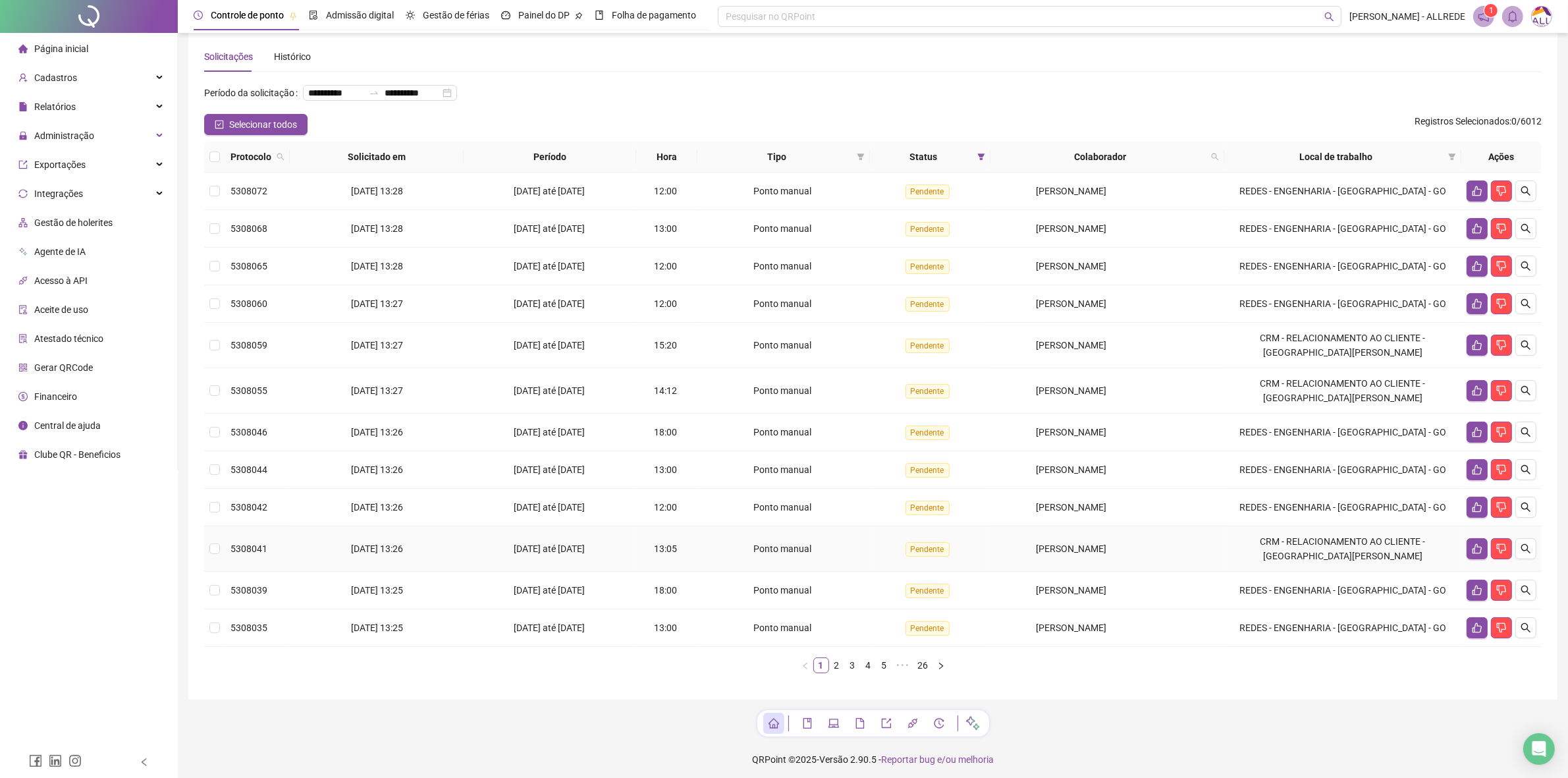
scroll to position [24, 0]
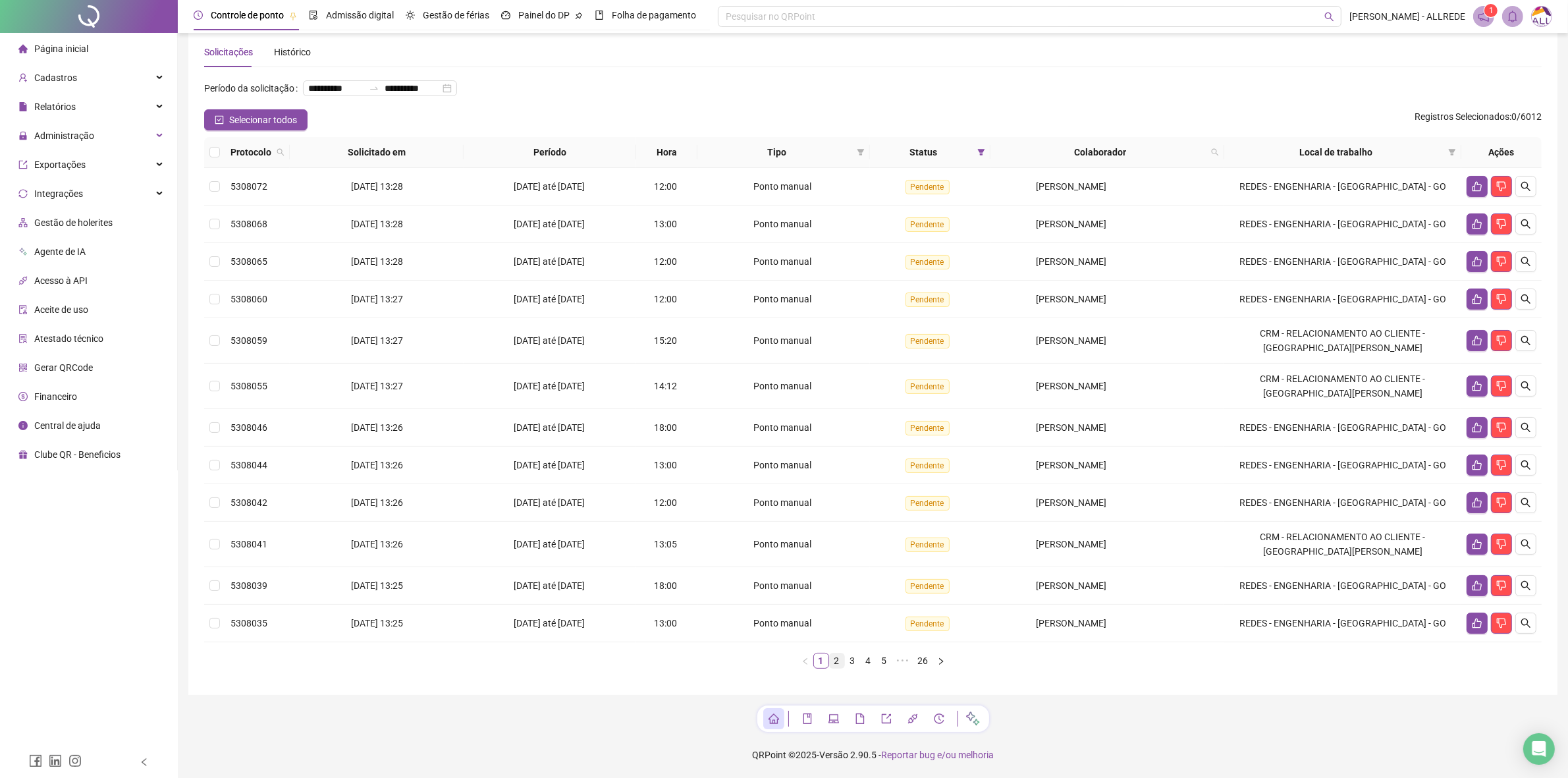
click at [838, 662] on link "2" at bounding box center [836, 660] width 14 height 14
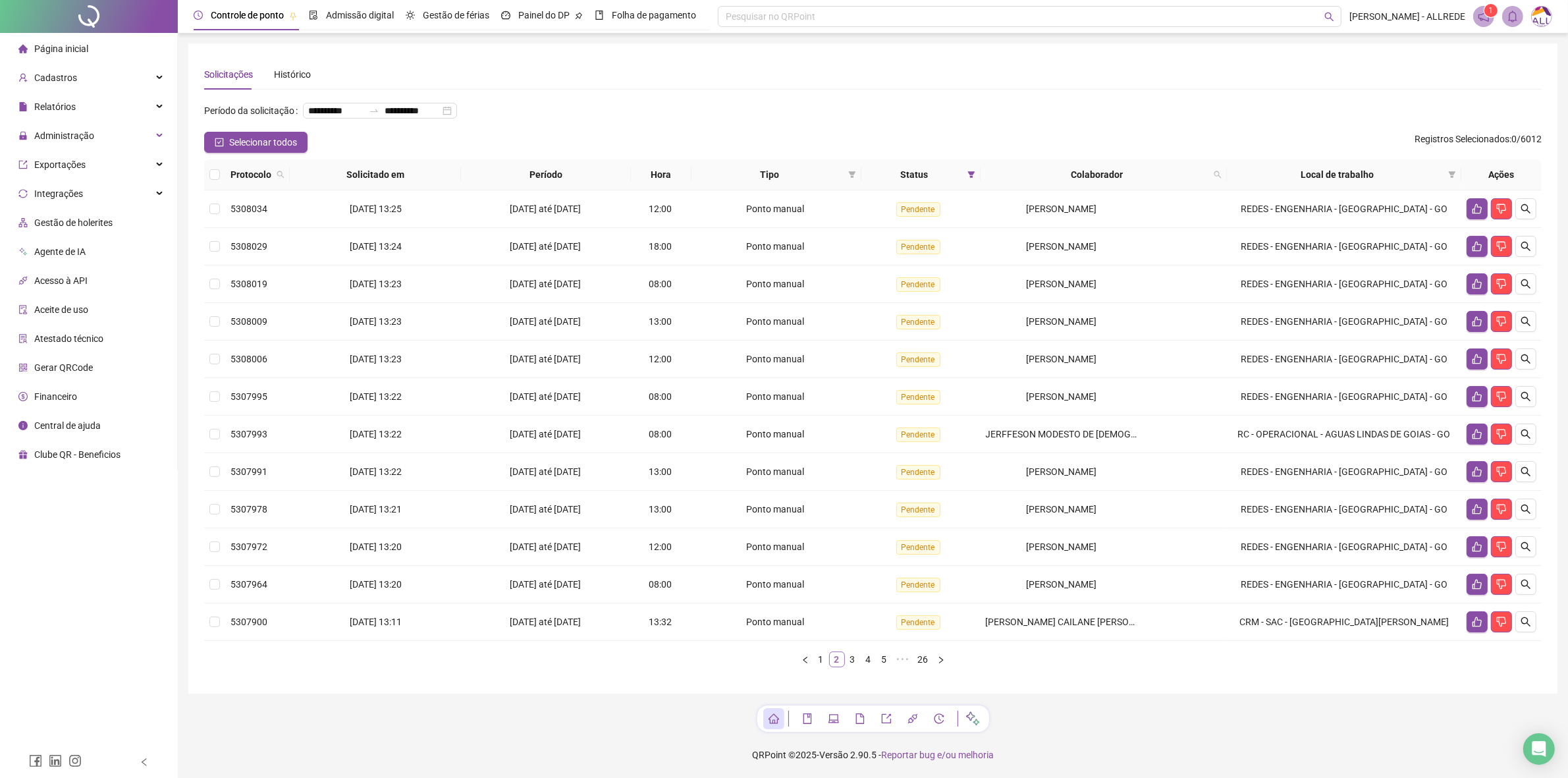
scroll to position [0, 0]
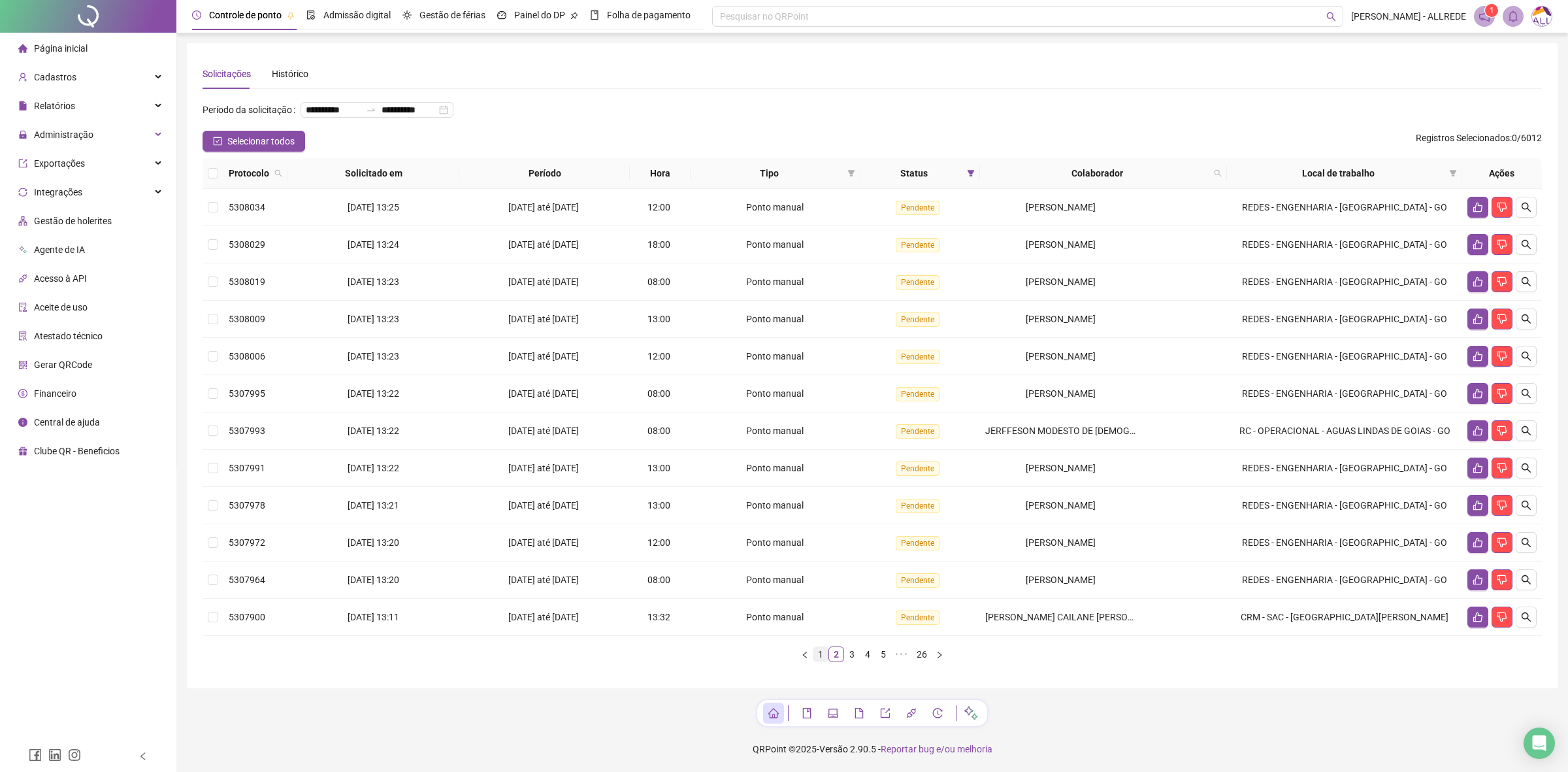
click at [822, 657] on link "1" at bounding box center [820, 653] width 14 height 14
